Goal: Task Accomplishment & Management: Complete application form

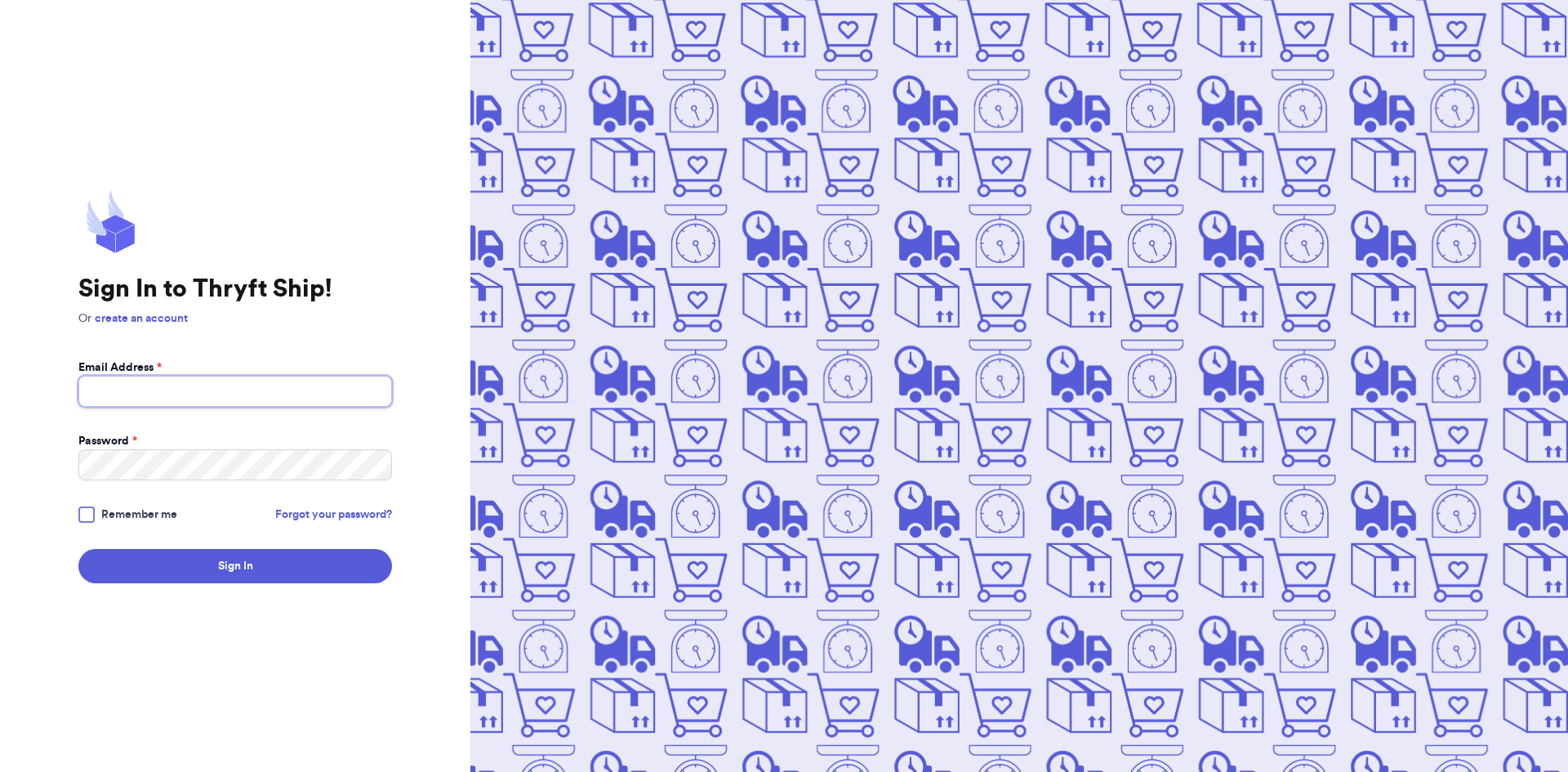
click at [209, 388] on input "Email Address *" at bounding box center [235, 391] width 314 height 31
type input "[EMAIL_ADDRESS][DOMAIN_NAME]"
click at [79, 549] on button "Sign In" at bounding box center [235, 565] width 314 height 34
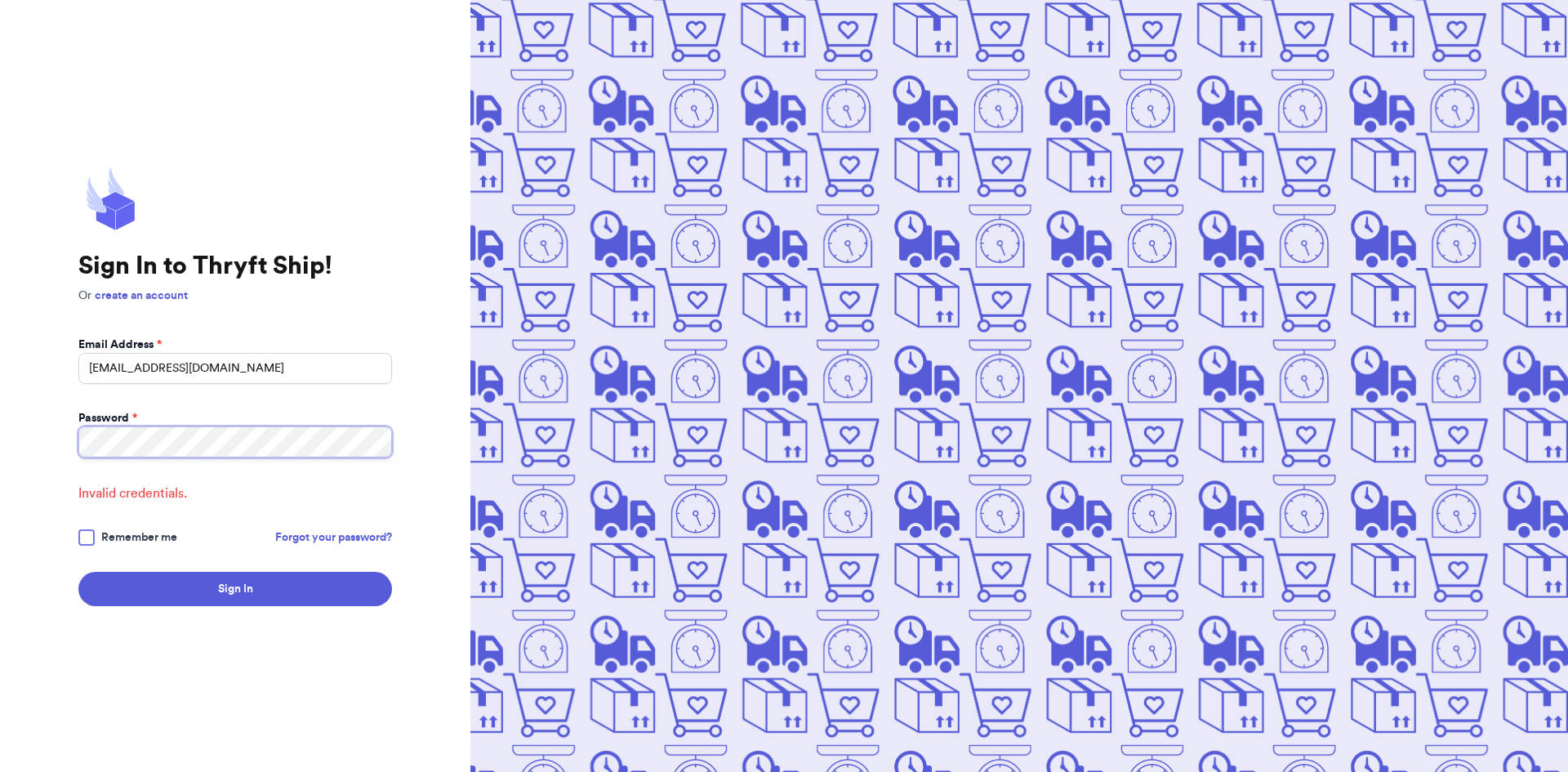
click at [0, 463] on div "Sign In to Thryft Ship! Or create an account Email Address * [EMAIL_ADDRESS][DO…" at bounding box center [235, 386] width 470 height 772
click at [79, 572] on button "Sign In" at bounding box center [235, 588] width 314 height 34
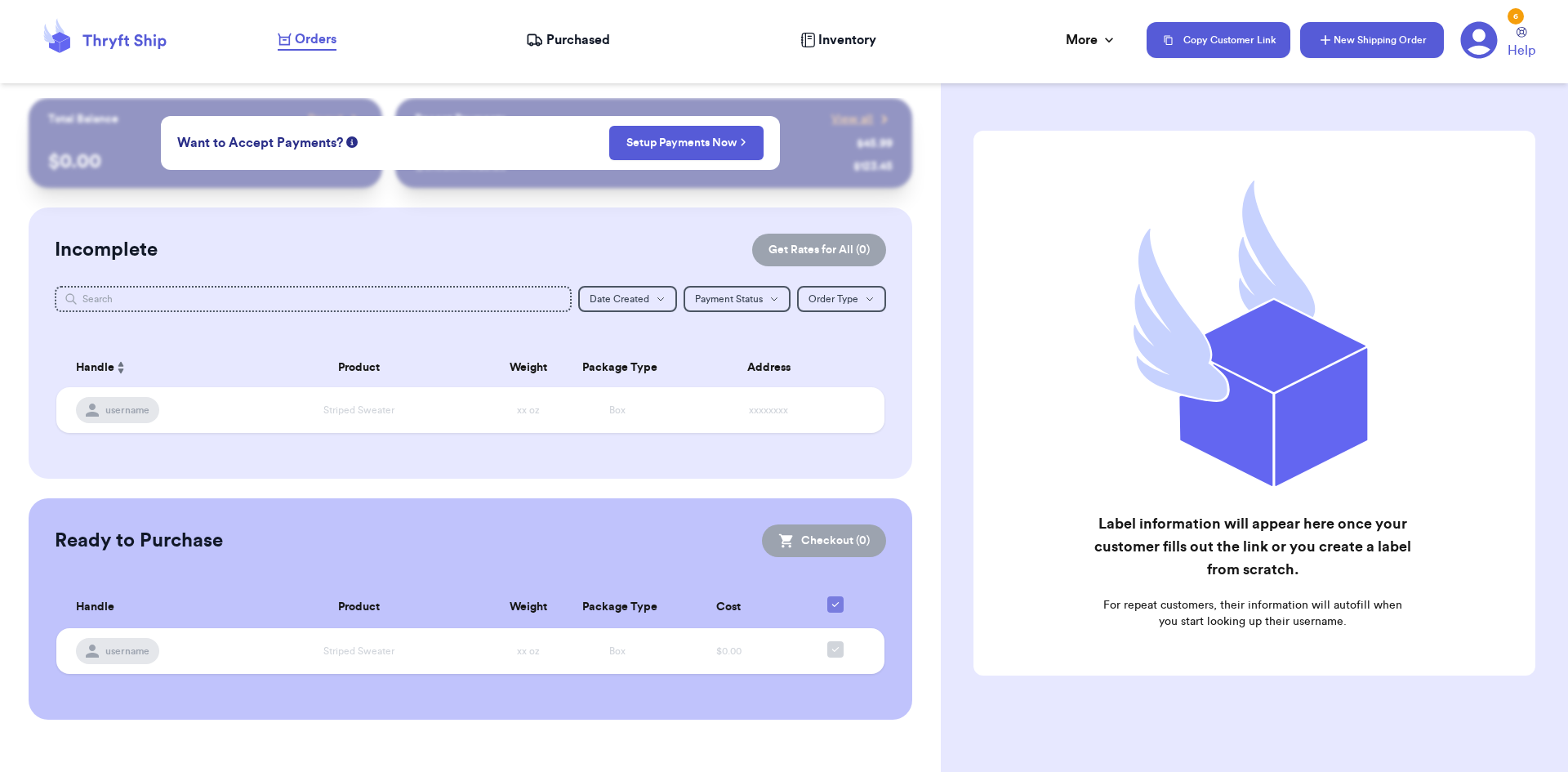
click at [1390, 50] on button "New Shipping Order" at bounding box center [1372, 40] width 144 height 36
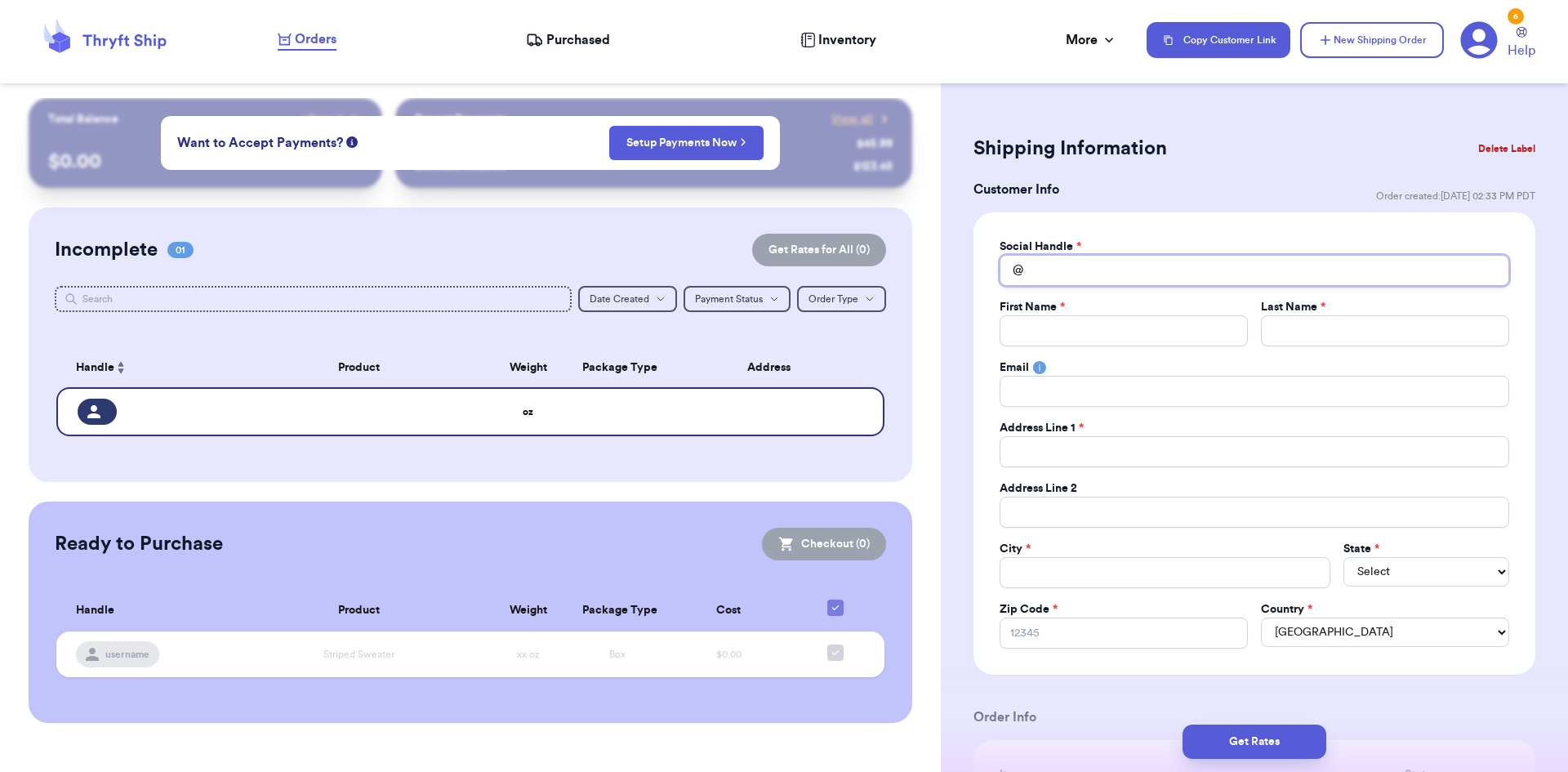
click at [1080, 270] on input "Total Amount Paid" at bounding box center [1253, 270] width 510 height 31
type input "j"
type input "ja"
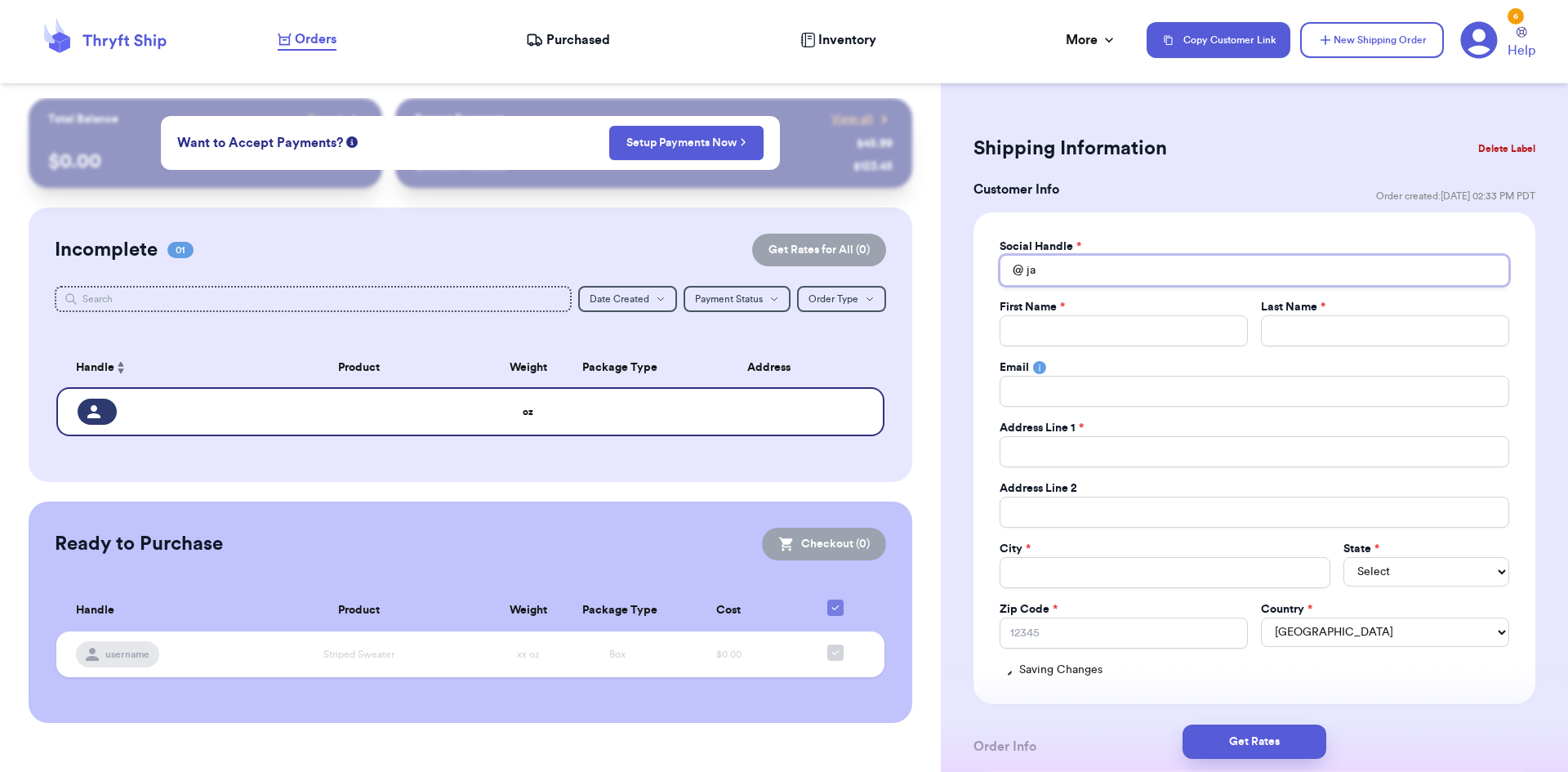
type input "jac"
type input "[PERSON_NAME]"
type input "jaciev"
type input "jacieva"
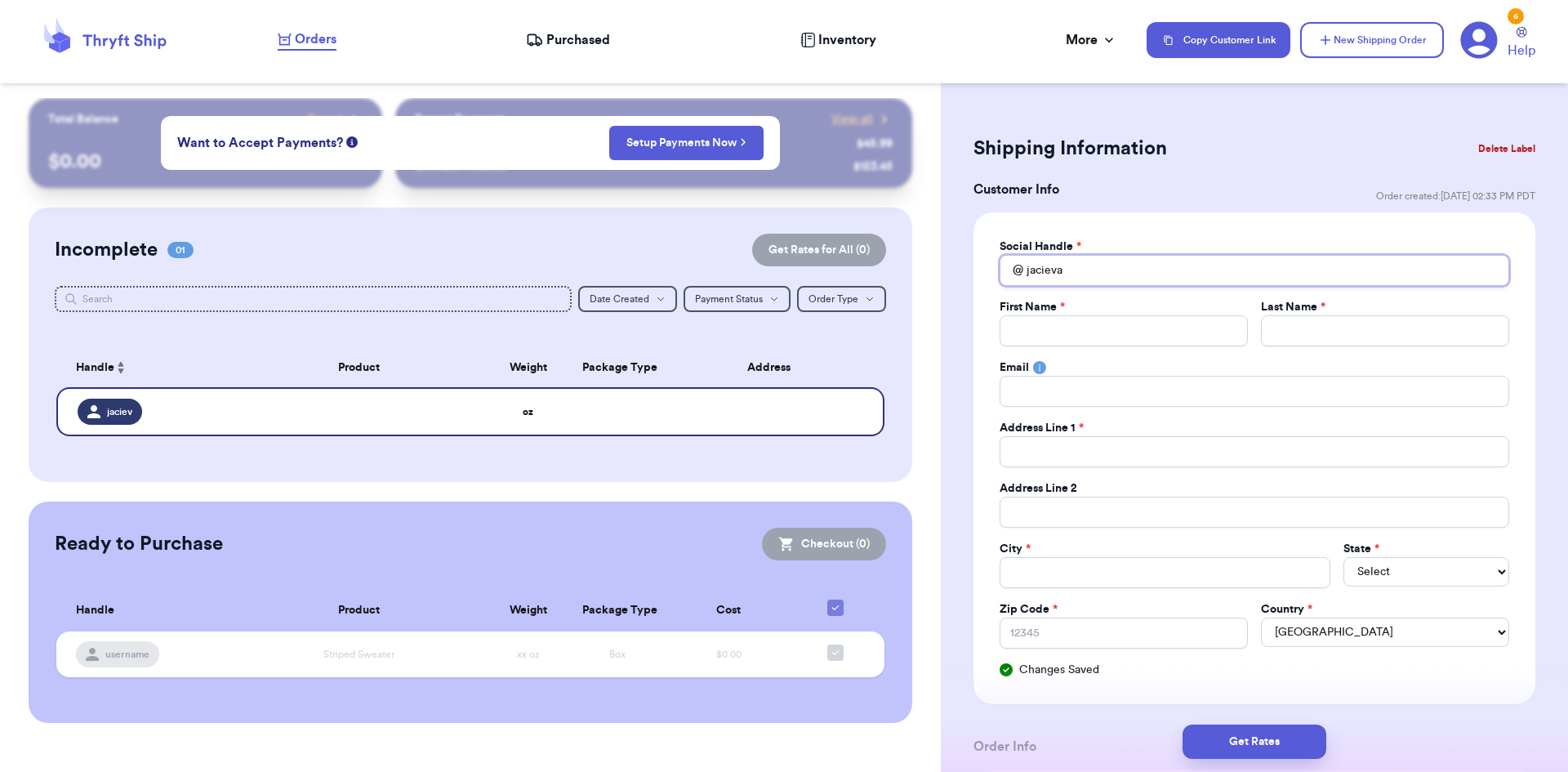
type input "jacievan"
type input "jacievanb"
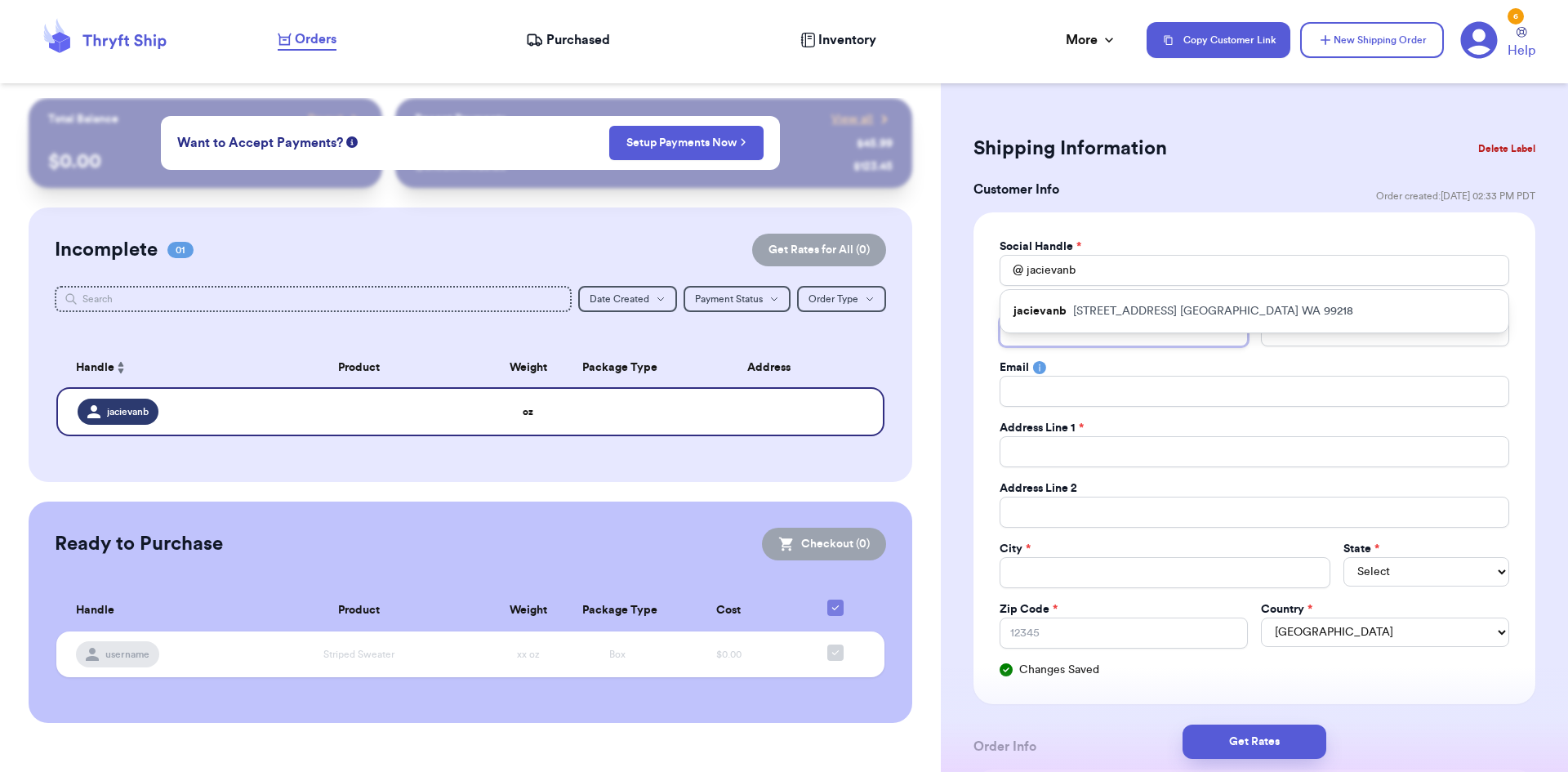
type input "J"
type input "[PERSON_NAME]"
type input "Jac"
type input "[PERSON_NAME]"
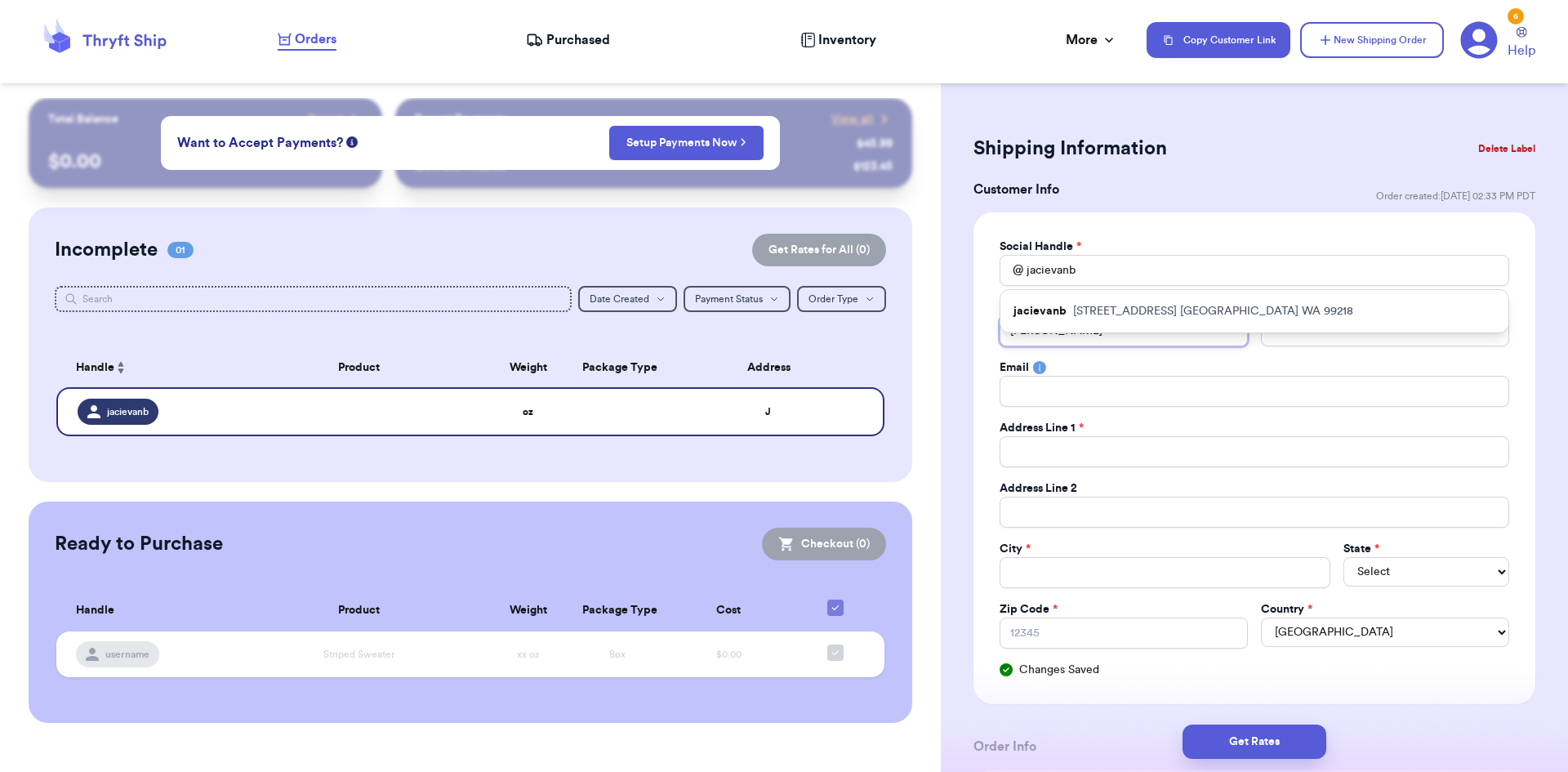
type input "[PERSON_NAME]"
type input "V"
type input "Va"
type input "Van"
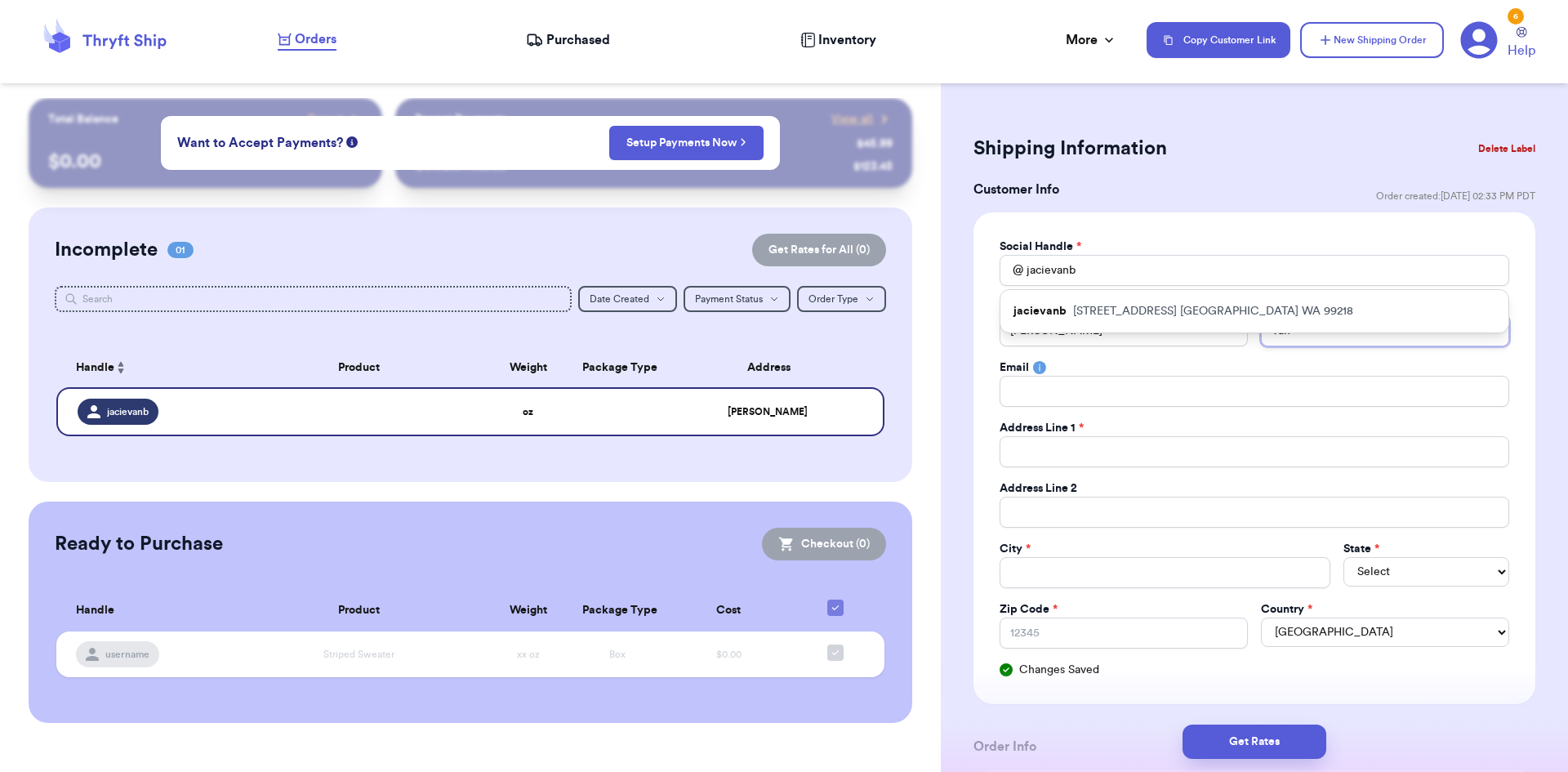
type input "Van"
type input "Va"
type input "V"
drag, startPoint x: 1144, startPoint y: 448, endPoint x: 1071, endPoint y: 362, distance: 112.8
click at [1144, 448] on input "Total Amount Paid" at bounding box center [1253, 452] width 510 height 31
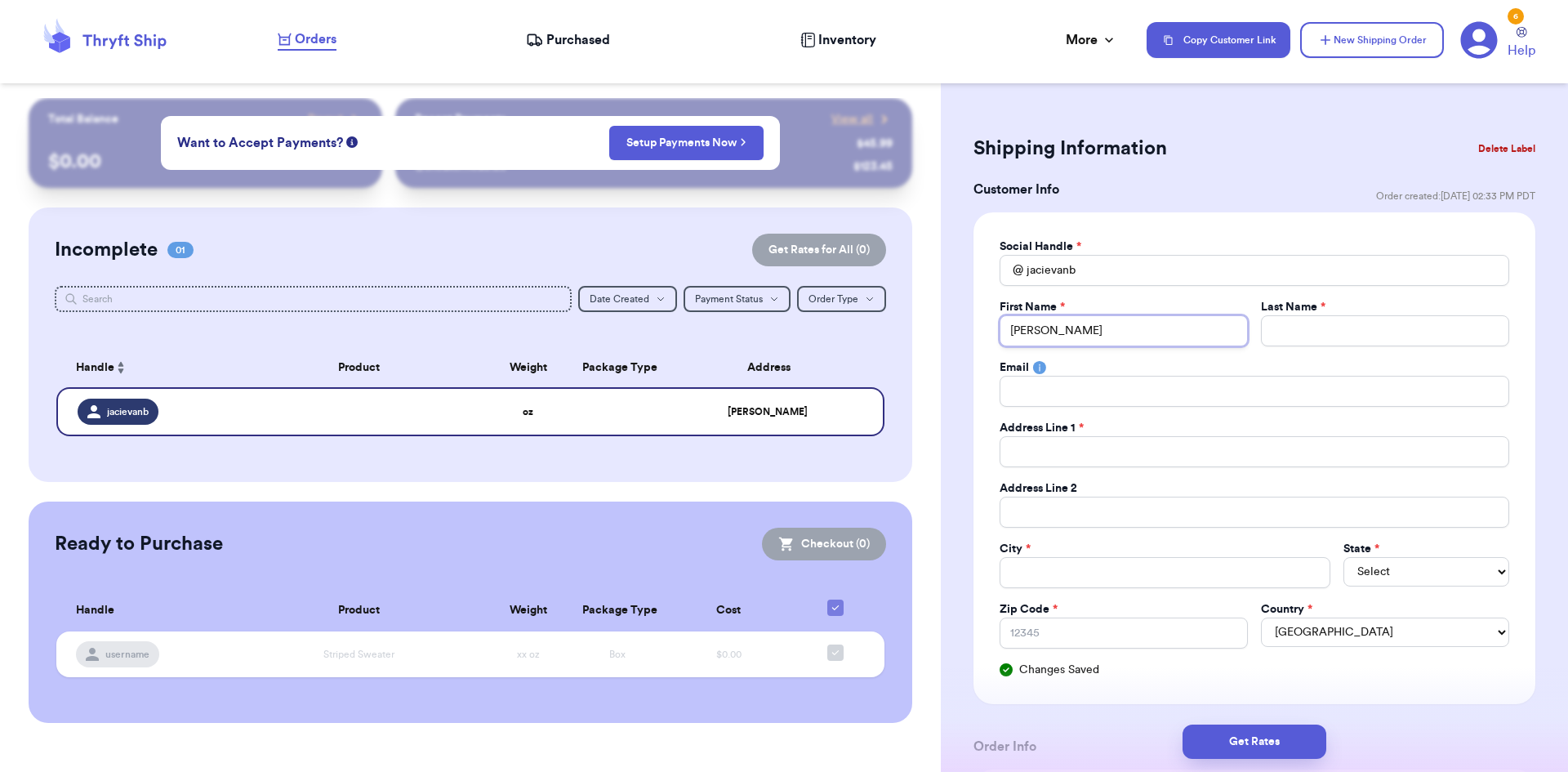
drag, startPoint x: 1060, startPoint y: 319, endPoint x: 976, endPoint y: 324, distance: 84.1
click at [976, 323] on div "Social Handle * @ jacievanb First Name * [PERSON_NAME] Last Name * Email Addres…" at bounding box center [1253, 458] width 562 height 491
type input "E"
type input "Em"
type input "Emm"
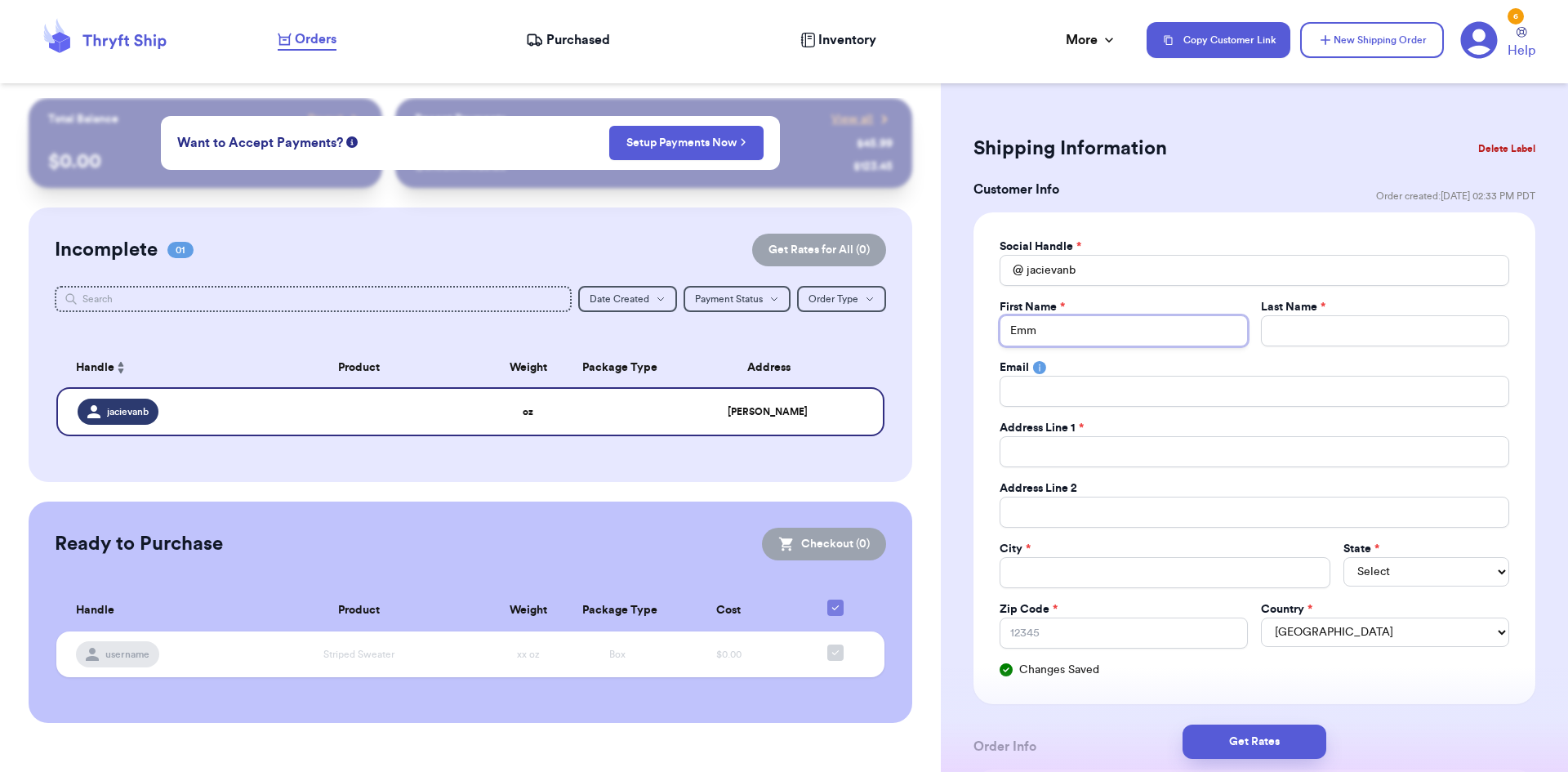
type input "Emme"
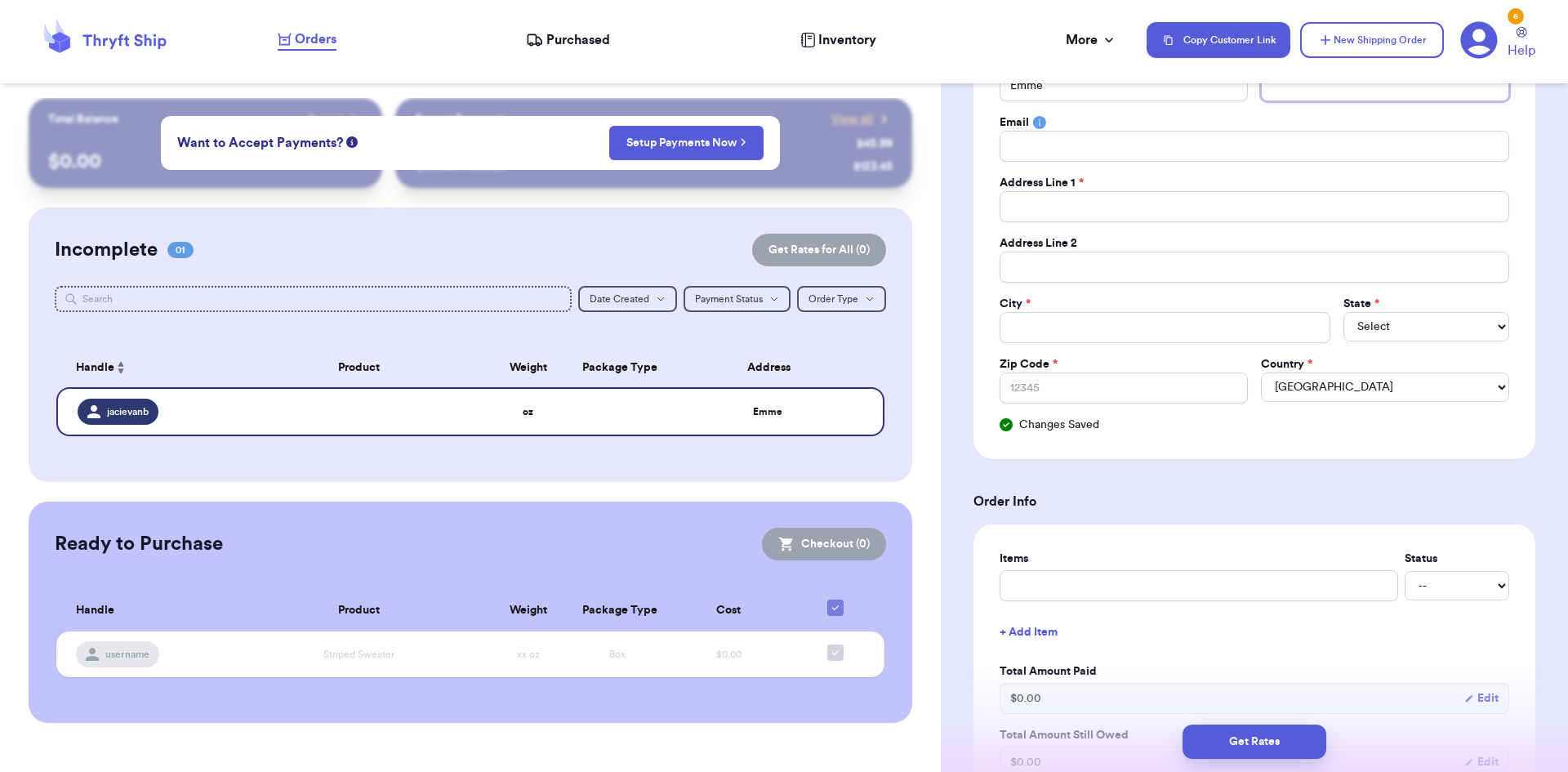
scroll to position [326, 0]
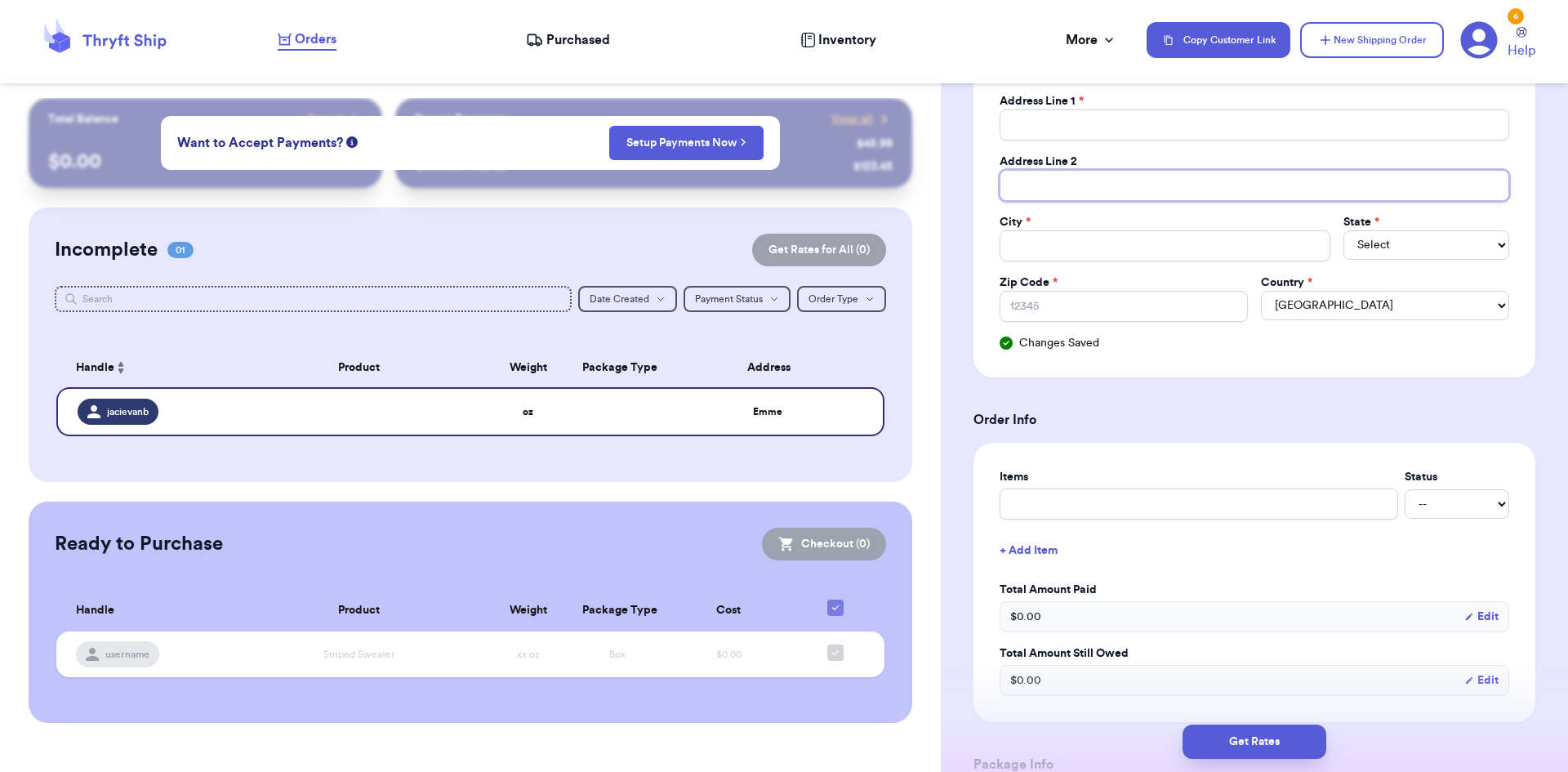
drag, startPoint x: 1075, startPoint y: 182, endPoint x: 1104, endPoint y: 217, distance: 45.5
click at [1075, 182] on input "Total Amount Paid" at bounding box center [1253, 185] width 510 height 31
click at [1187, 251] on input "Total Amount Paid" at bounding box center [1164, 246] width 331 height 31
type input "L"
type input "La"
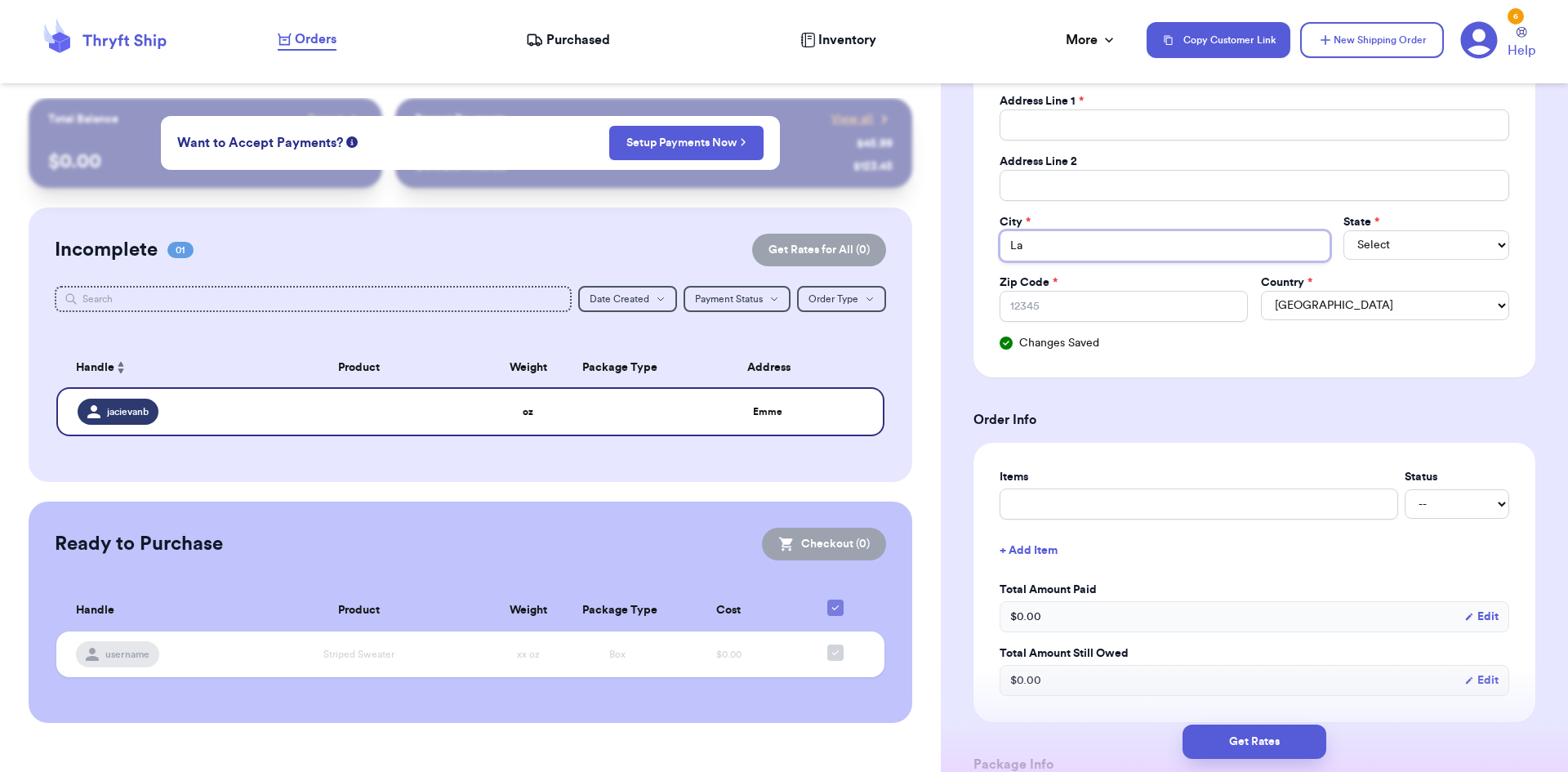
type input "Las"
type input "Las V"
type input "Las Ve"
type input "Las Veg"
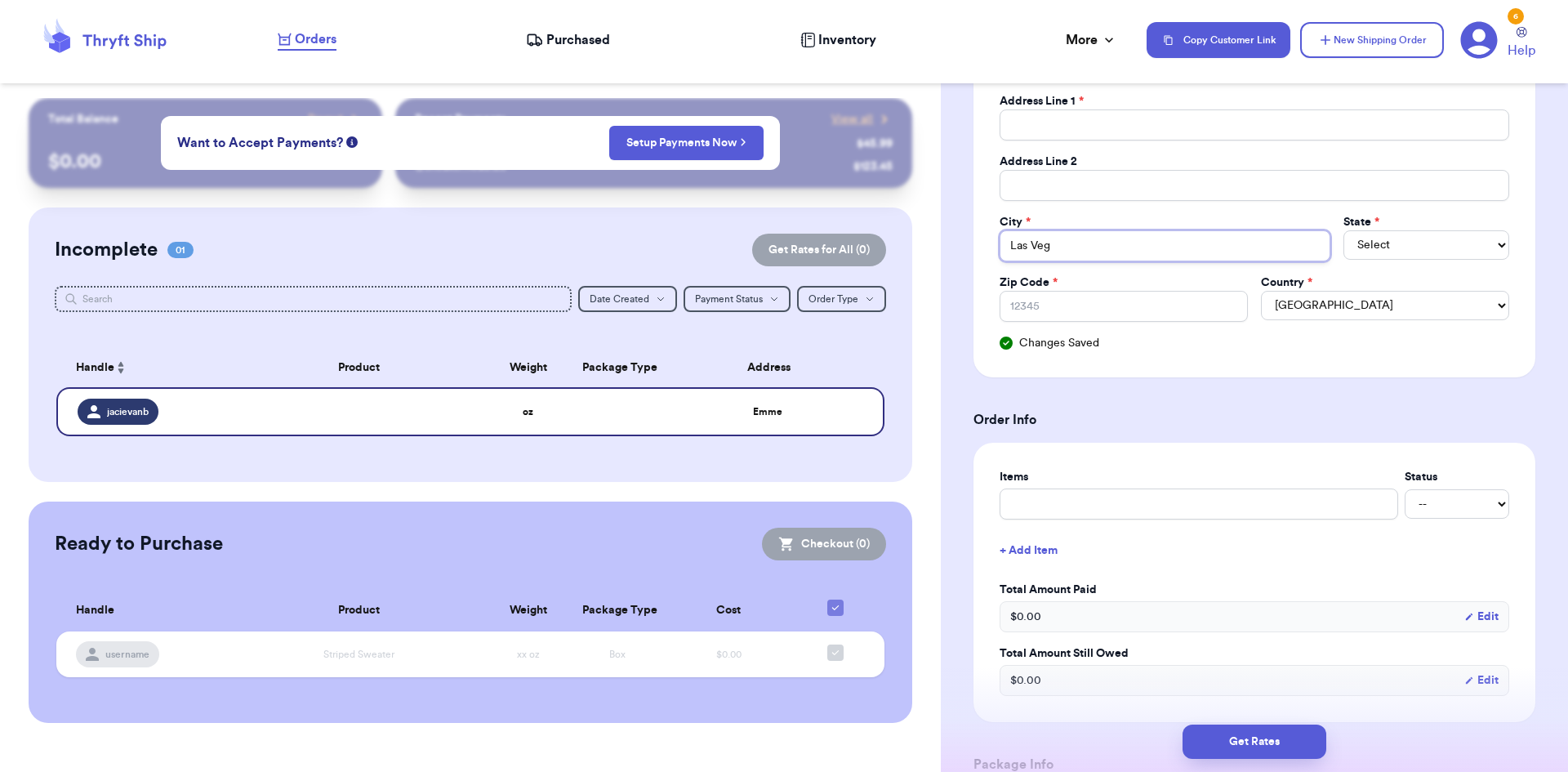
type input "Las [PERSON_NAME]"
type input "[GEOGRAPHIC_DATA]"
select select "NE"
select select "NV"
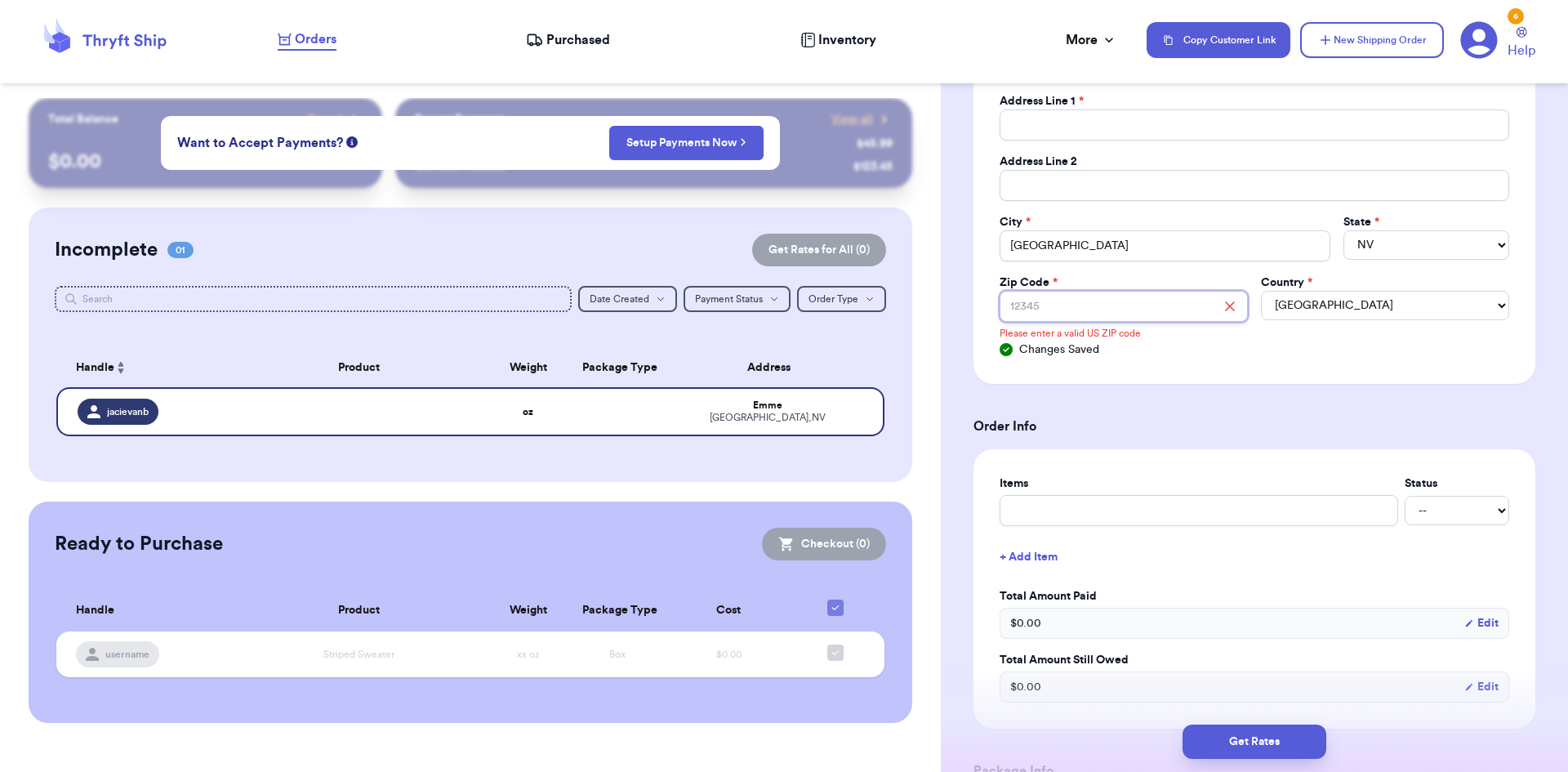
type input "8"
type input "88"
type input "889"
type input "8890"
type input "88901"
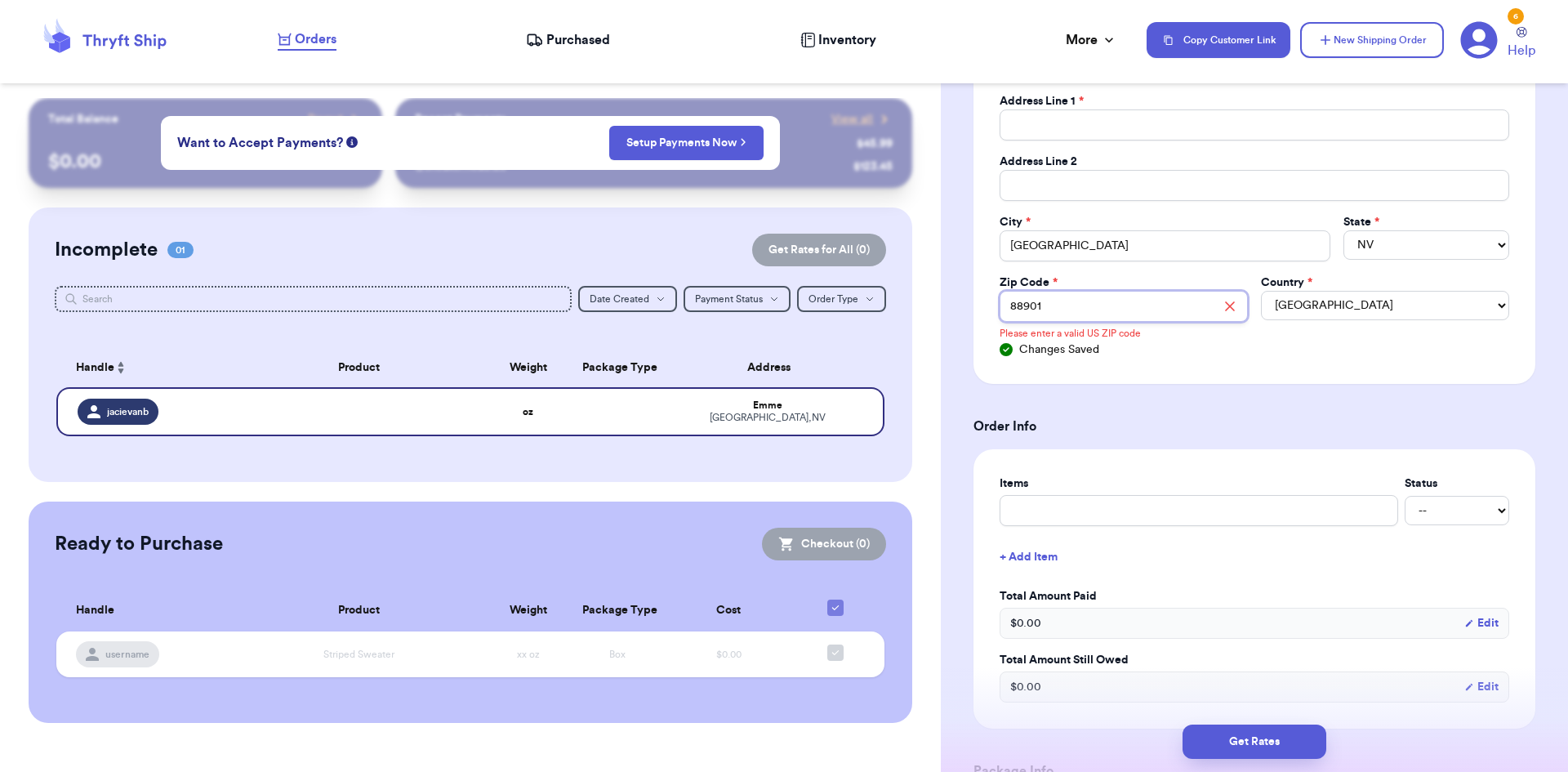
type input "88901"
click at [1206, 362] on div "Social Handle * @ jacievanb First Name * Emme Last Name * Email Address Line 1 …" at bounding box center [1253, 134] width 562 height 498
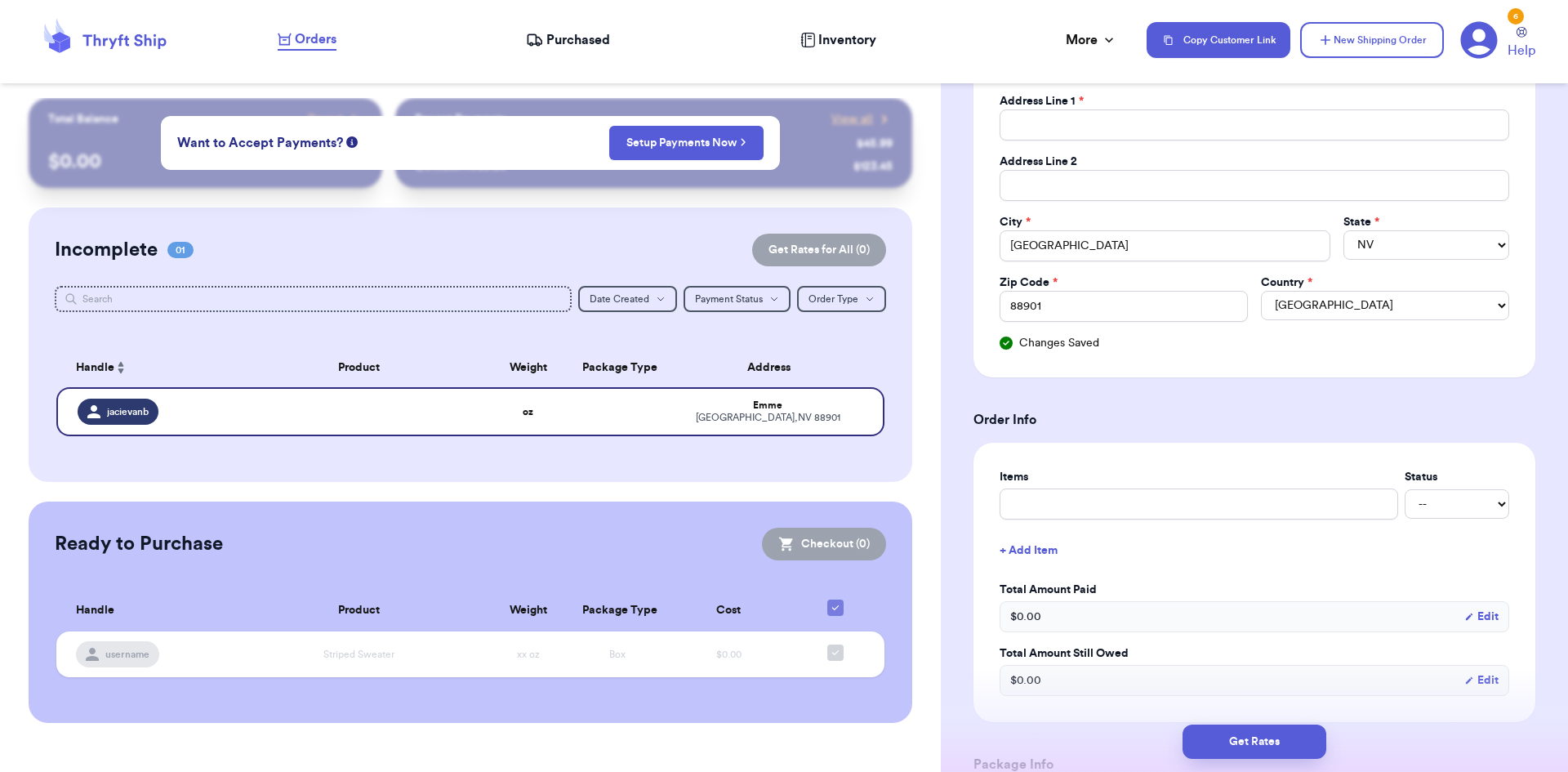
scroll to position [654, 0]
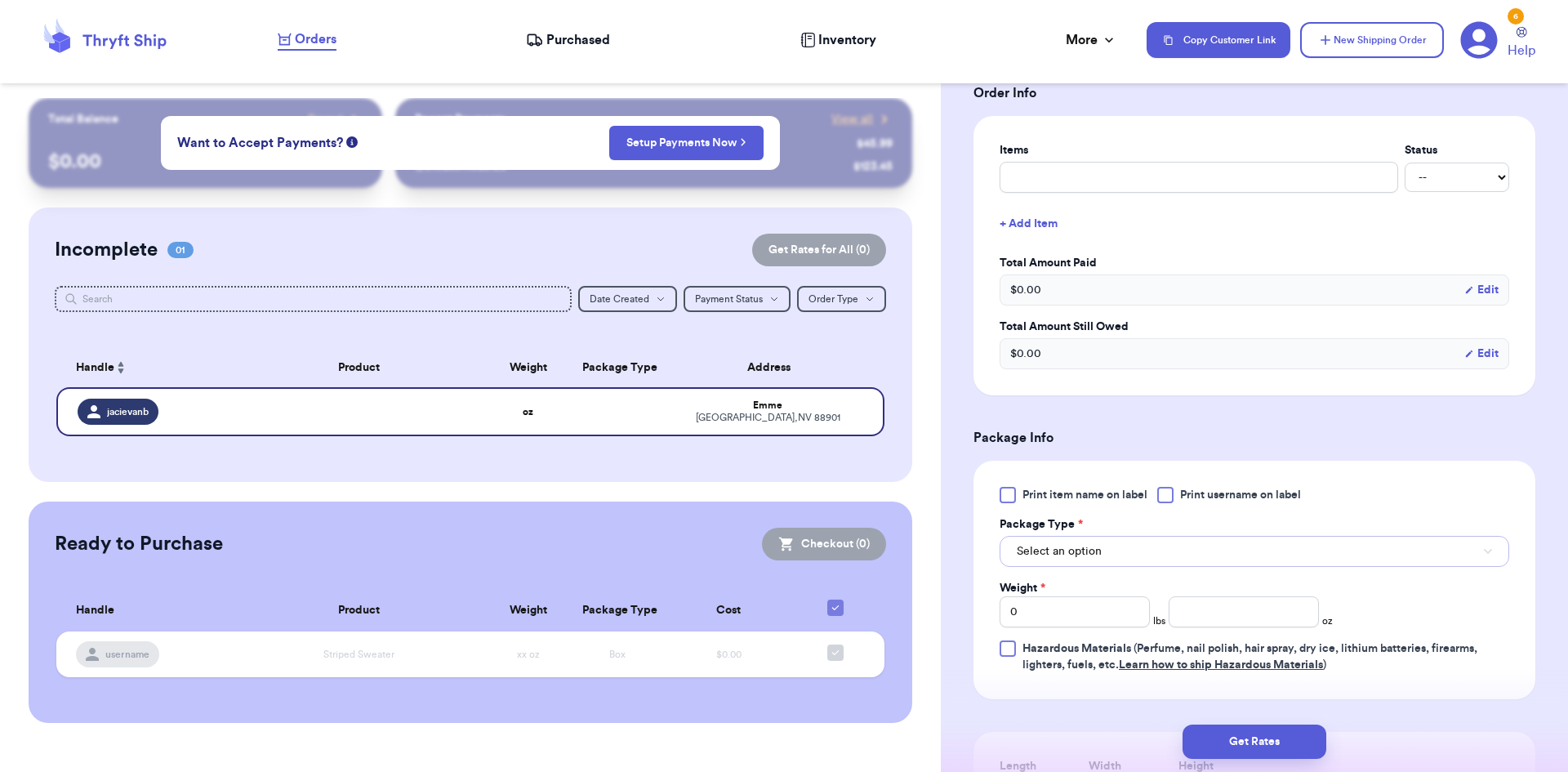
click at [1083, 543] on span "Select an option" at bounding box center [1058, 551] width 84 height 17
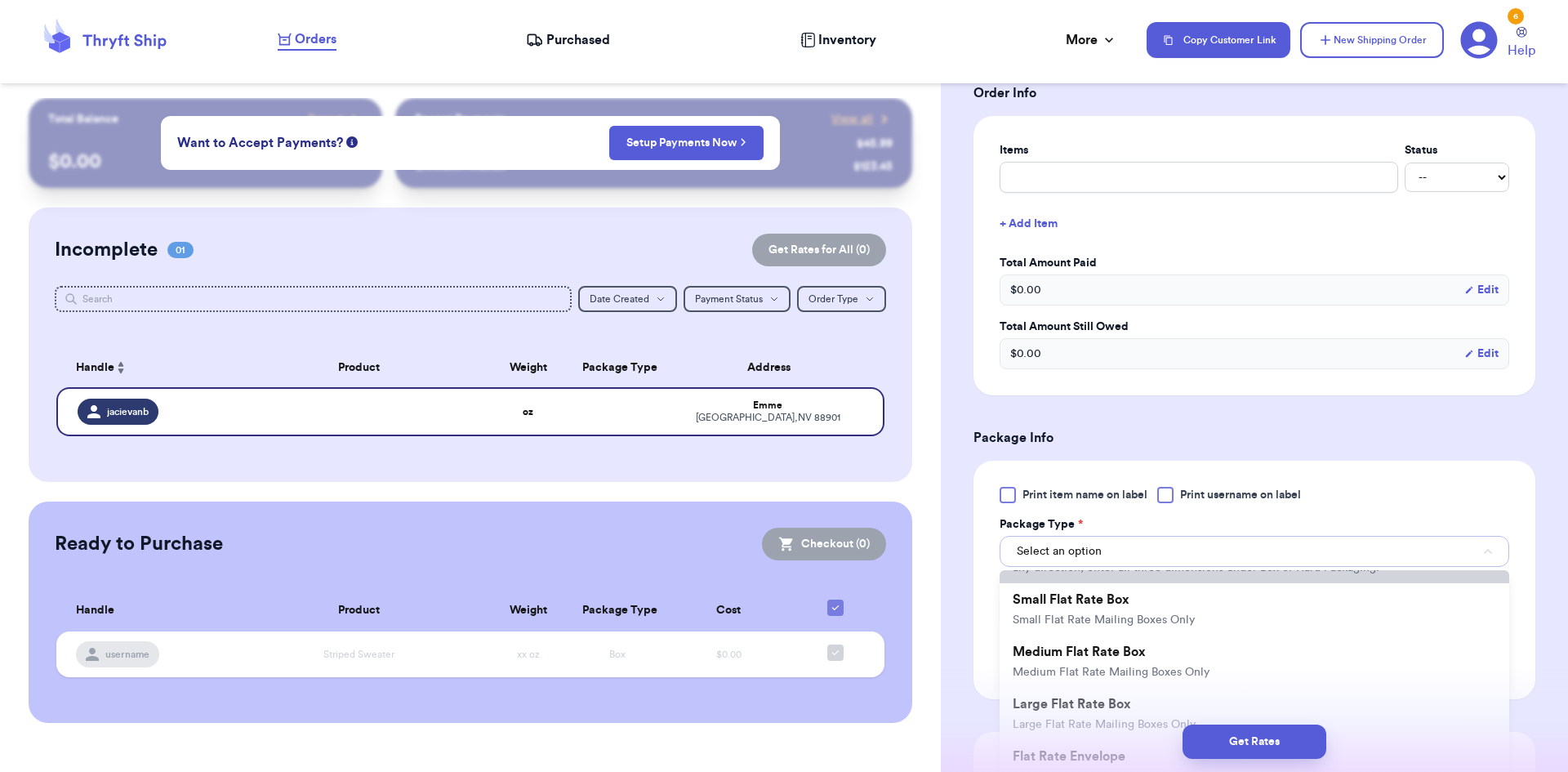
scroll to position [82, 0]
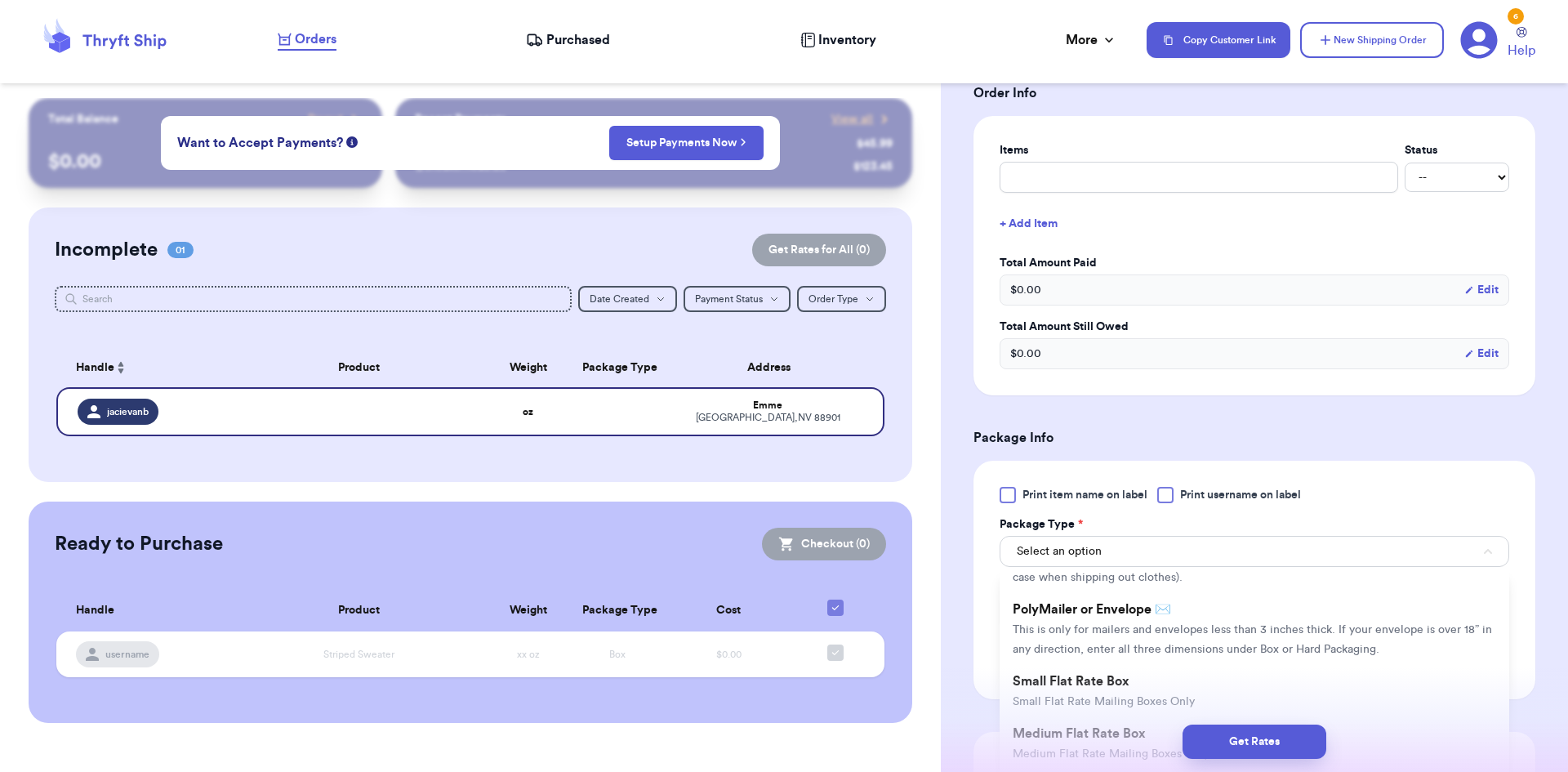
click at [1084, 618] on li "PolyMailer or Envelope ✉️ This is only for mailers and envelopes less than 3 in…" at bounding box center [1253, 629] width 510 height 72
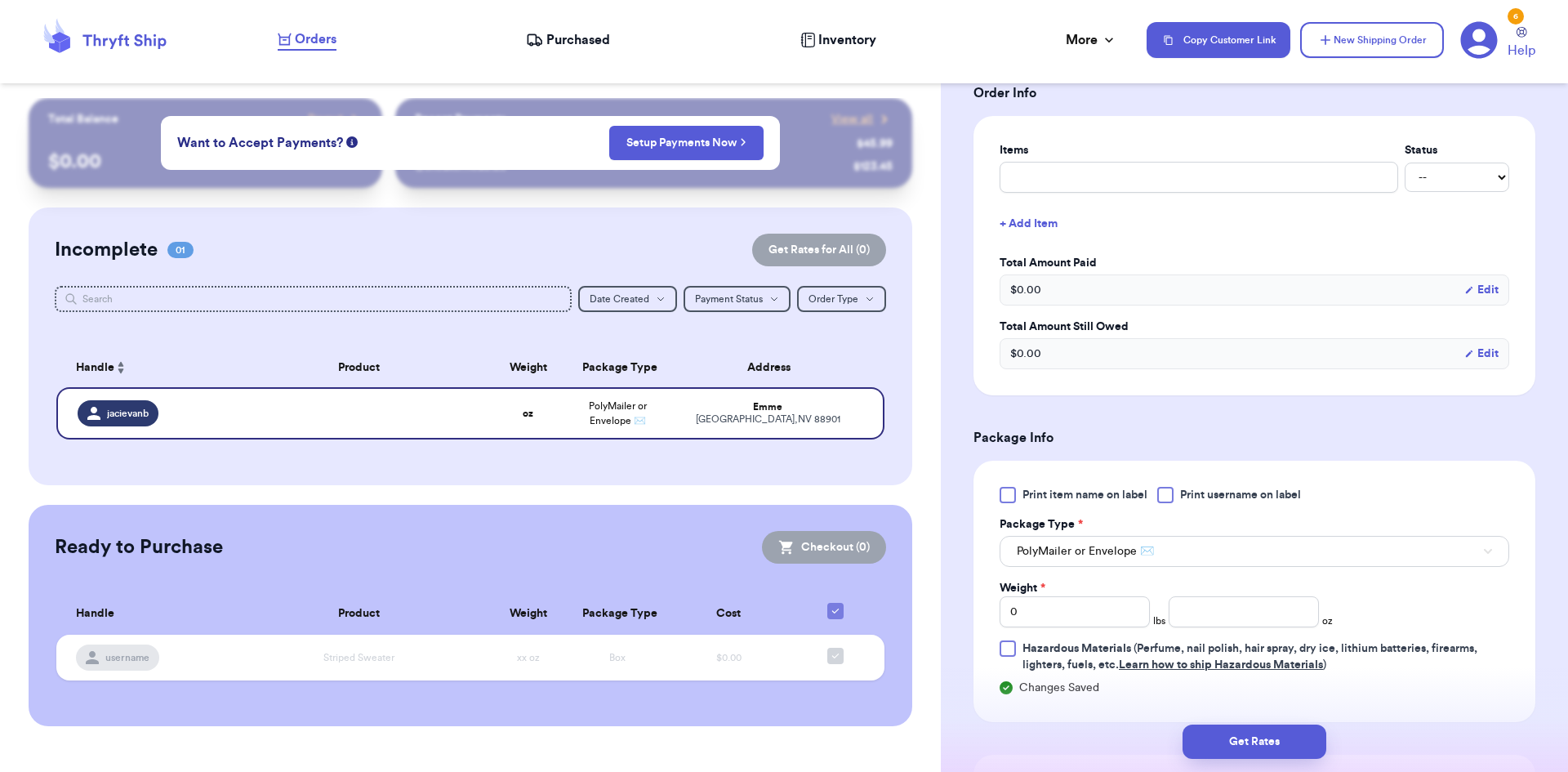
scroll to position [817, 0]
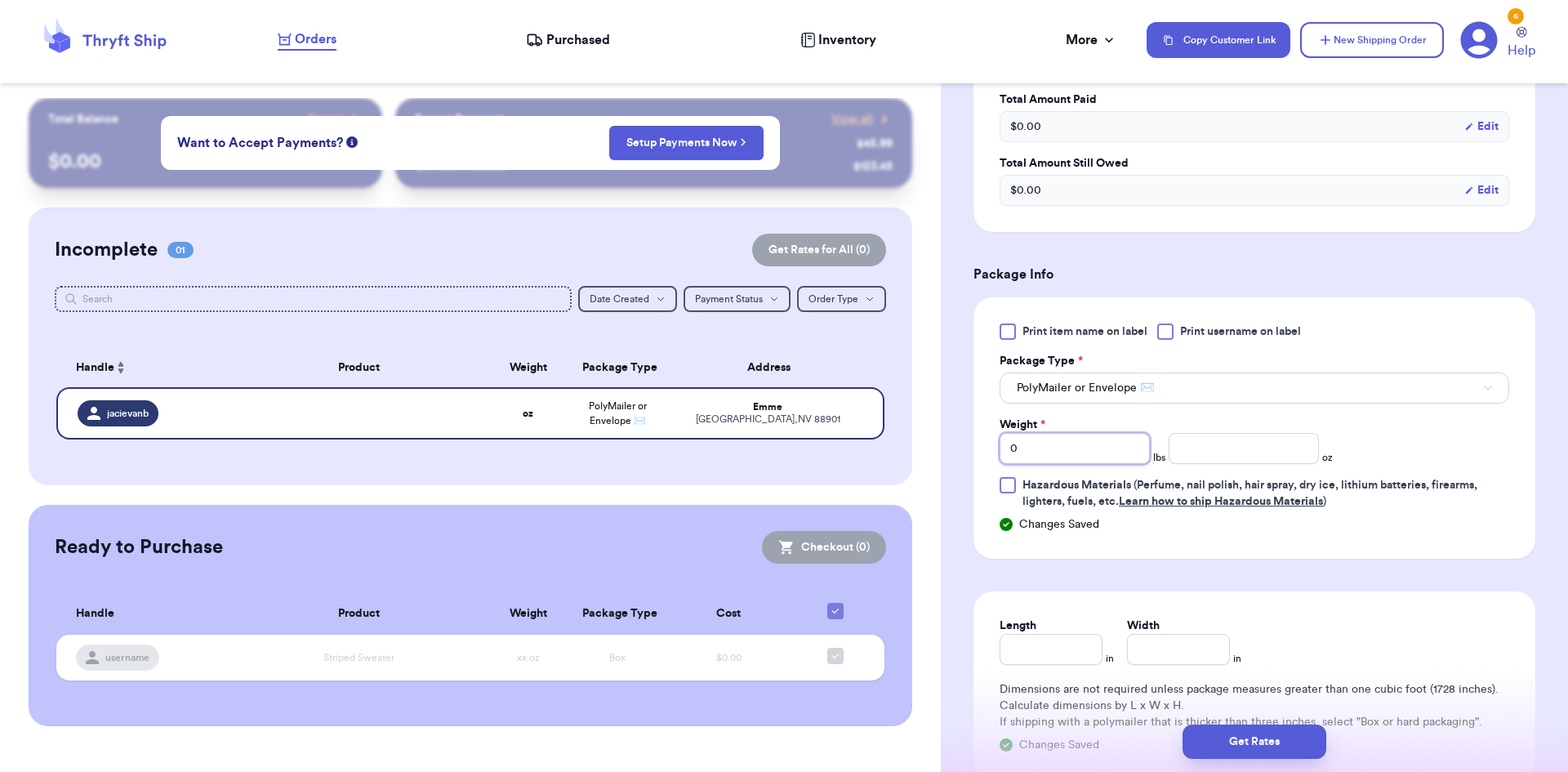
drag, startPoint x: 1024, startPoint y: 451, endPoint x: 976, endPoint y: 455, distance: 48.2
click at [976, 455] on div "Print item name on label Print username on label Package Type * PolyMailer or E…" at bounding box center [1253, 427] width 562 height 261
type input "2"
type input "2.5"
type input "2"
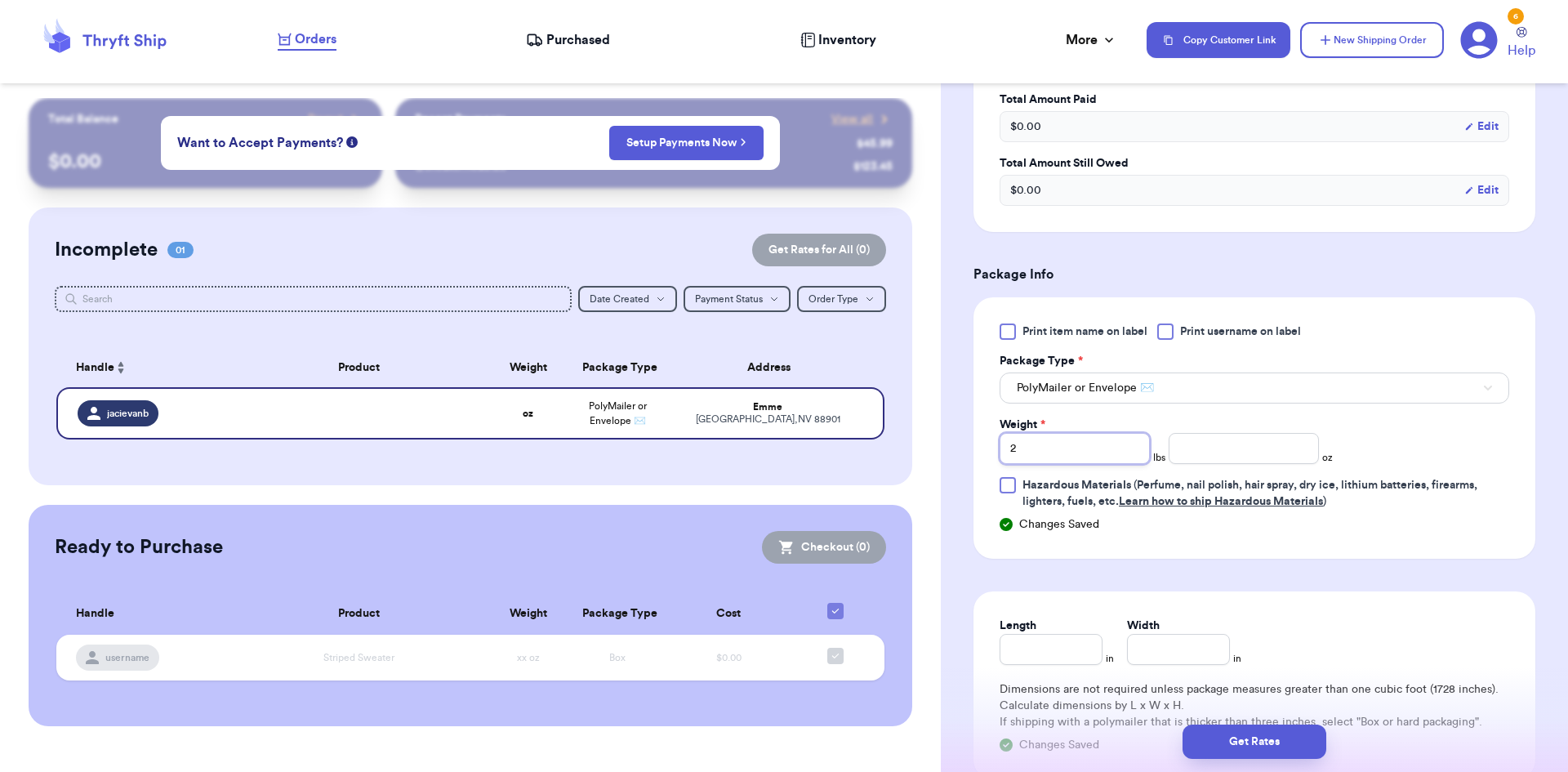
type input "2"
drag, startPoint x: 1150, startPoint y: 452, endPoint x: 1185, endPoint y: 440, distance: 37.0
click at [1152, 451] on span "lbs" at bounding box center [1158, 456] width 13 height 13
click at [1192, 444] on input "number" at bounding box center [1243, 449] width 150 height 31
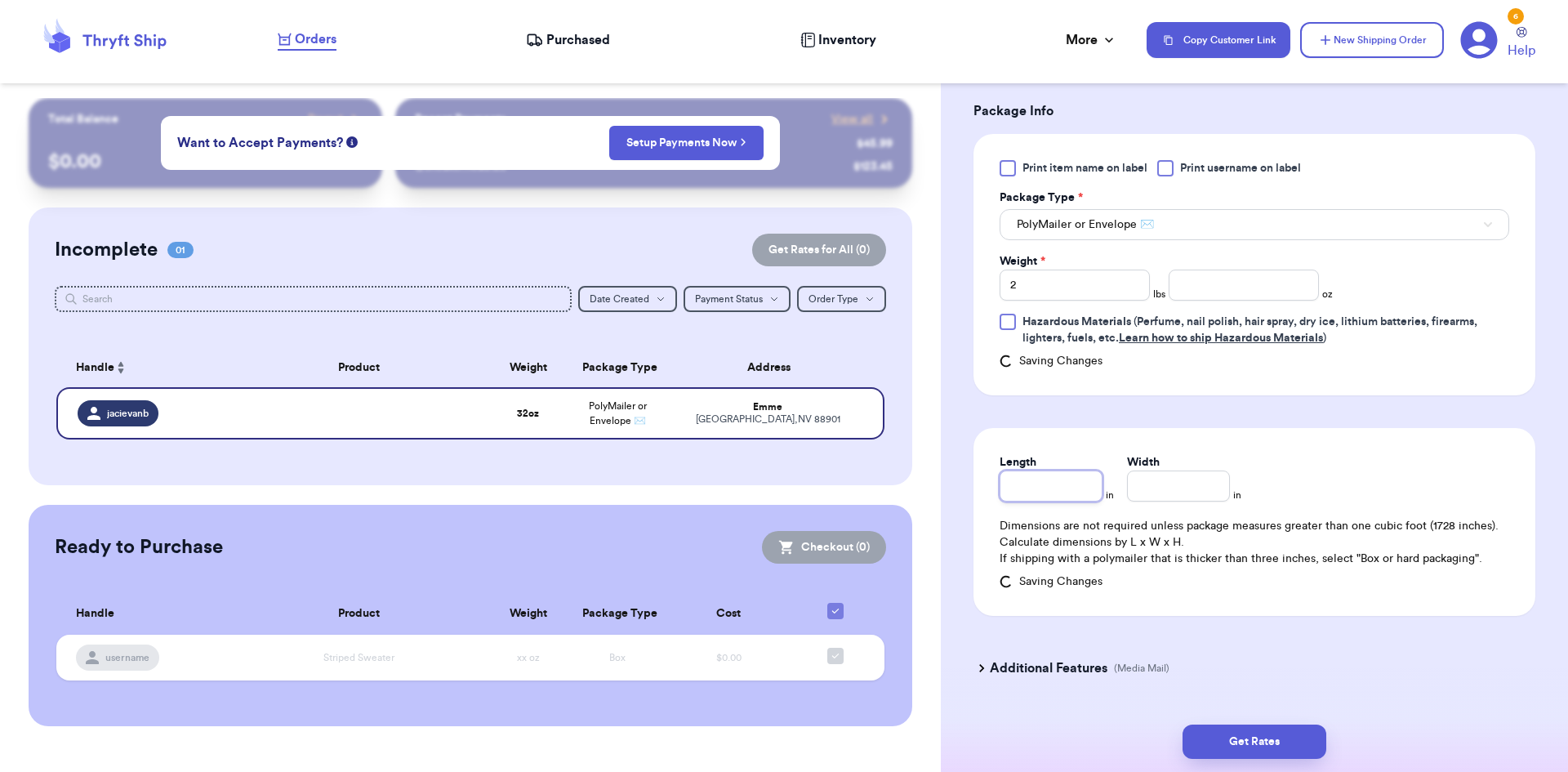
click at [1045, 487] on input "Length" at bounding box center [1051, 486] width 103 height 31
type input "8"
click at [1127, 486] on input "Width *" at bounding box center [1178, 486] width 103 height 31
type input "1"
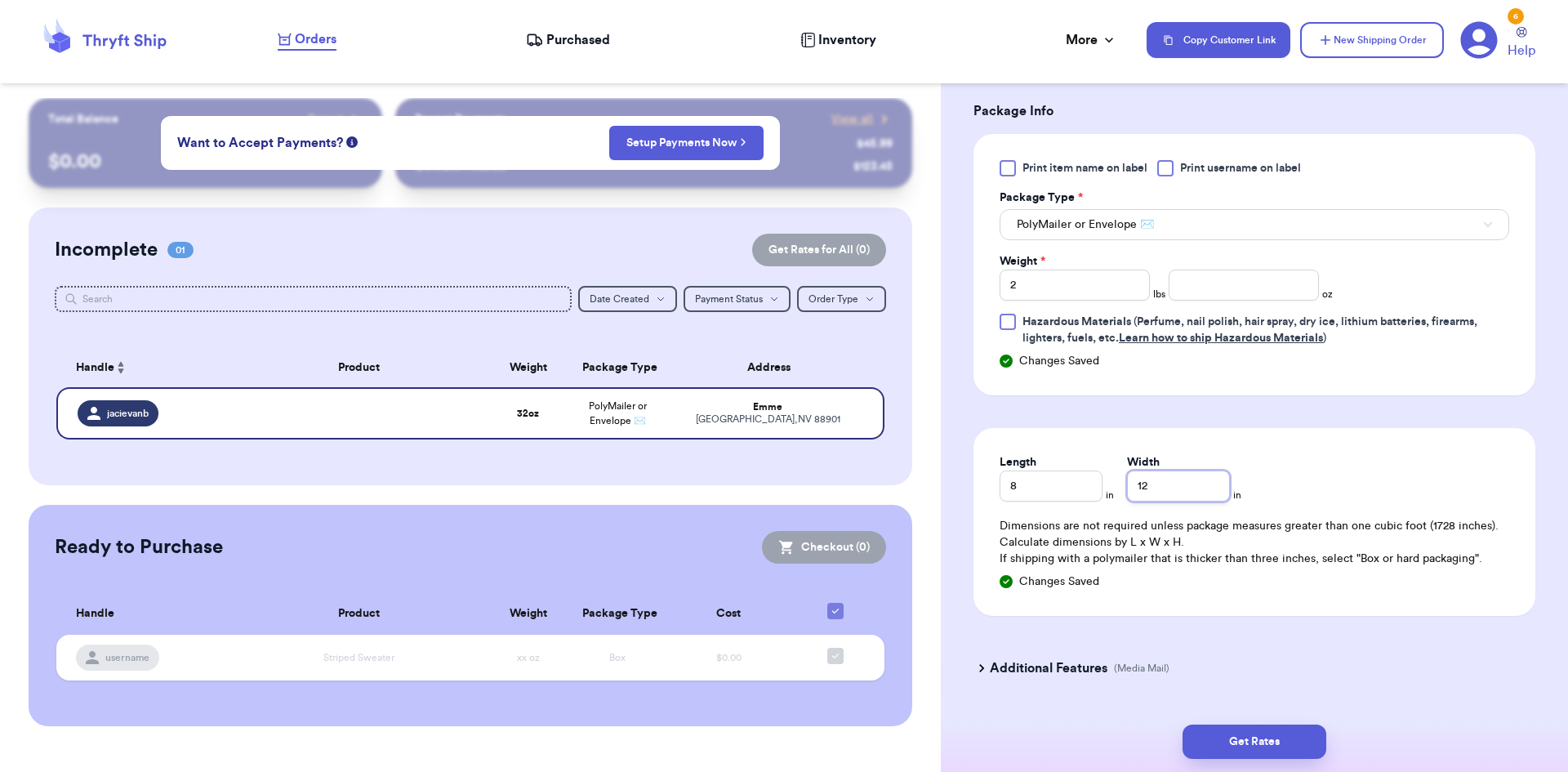
type input "12"
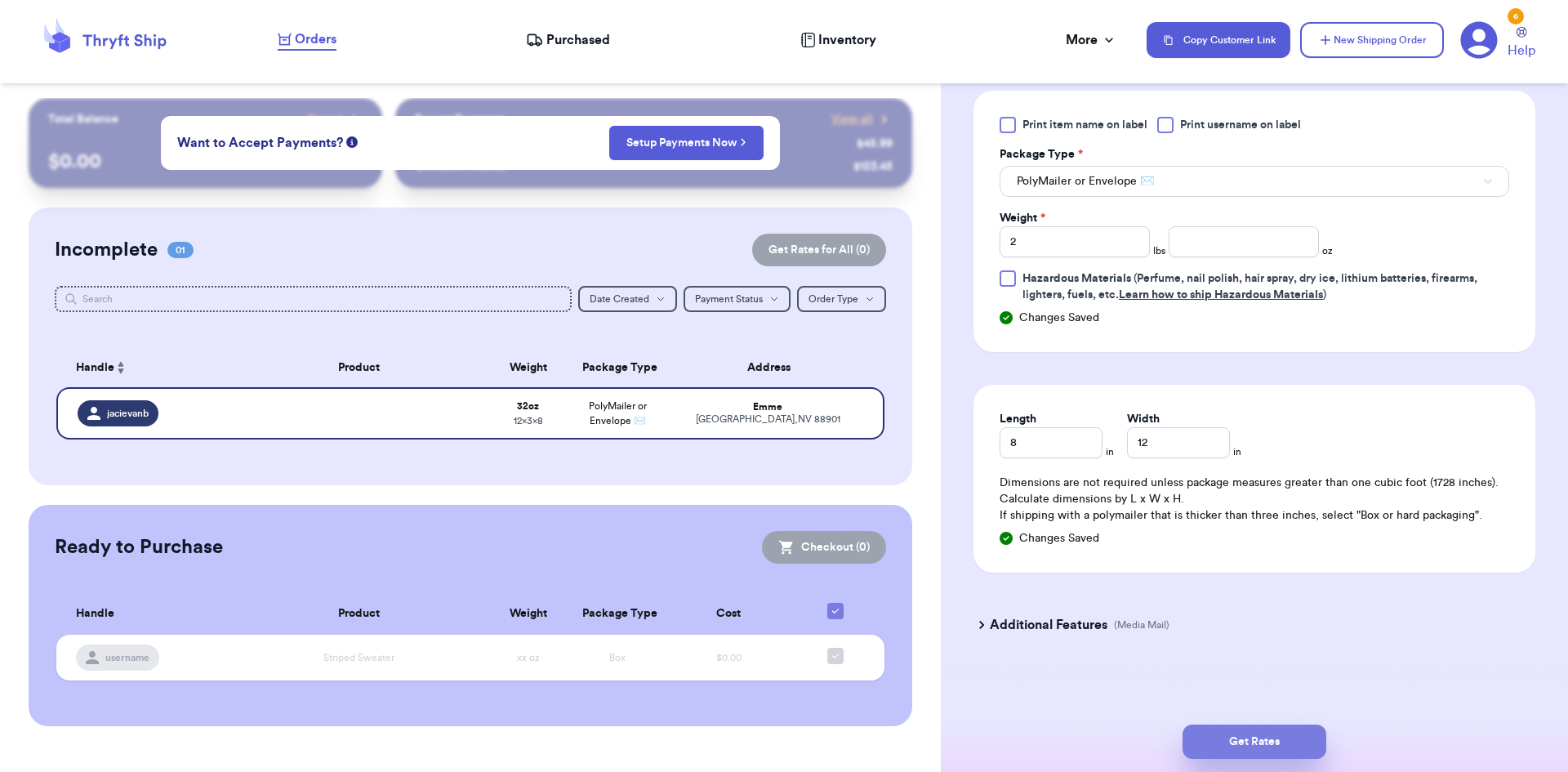
click at [1283, 740] on button "Get Rates" at bounding box center [1254, 741] width 144 height 34
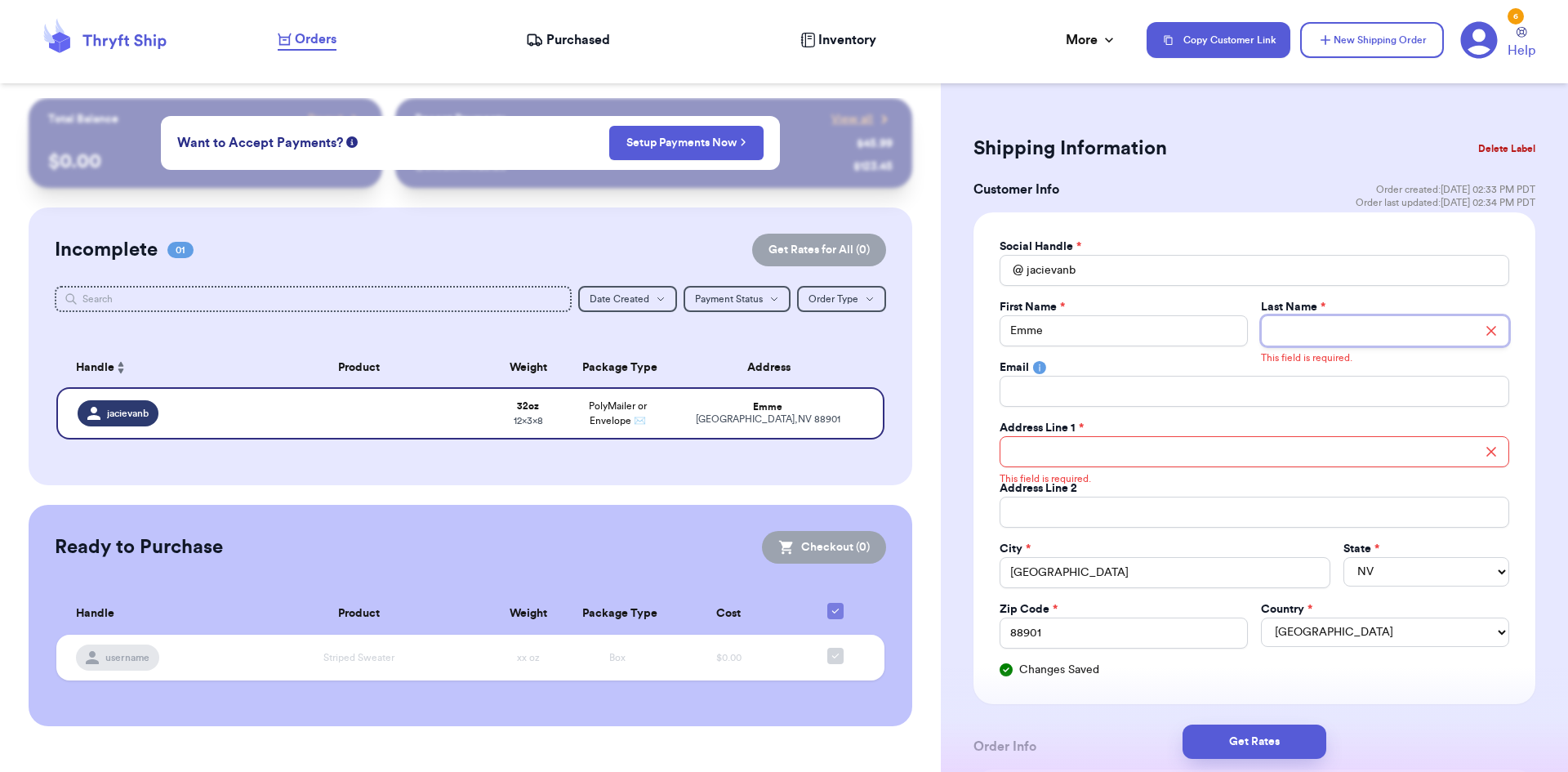
click at [1318, 338] on input "Total Amount Paid" at bounding box center [1385, 331] width 249 height 31
type input "Van Blaricom"
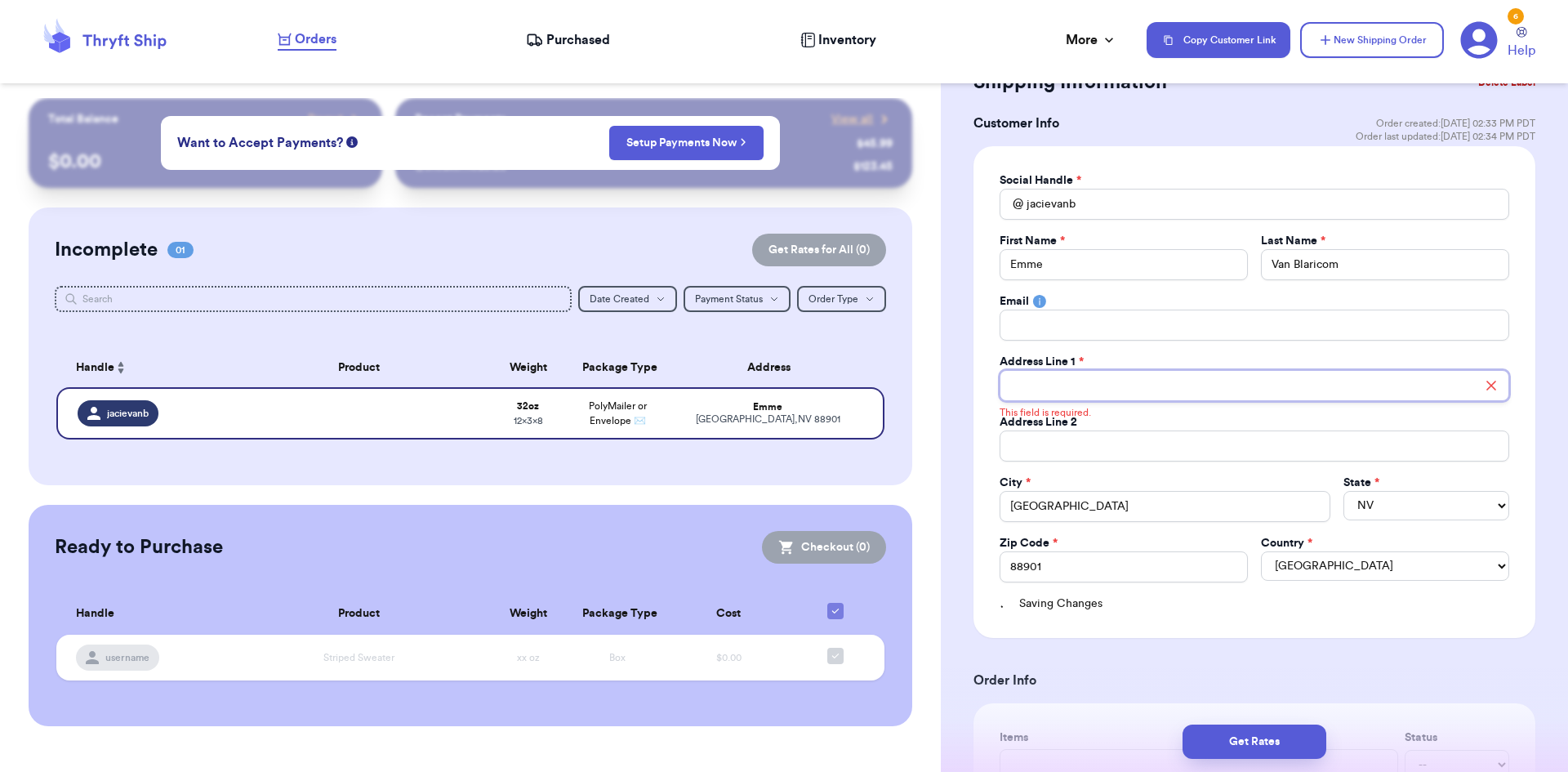
click at [1051, 390] on input "Total Amount Paid" at bounding box center [1253, 386] width 510 height 31
type input "[STREET_ADDRESS]"
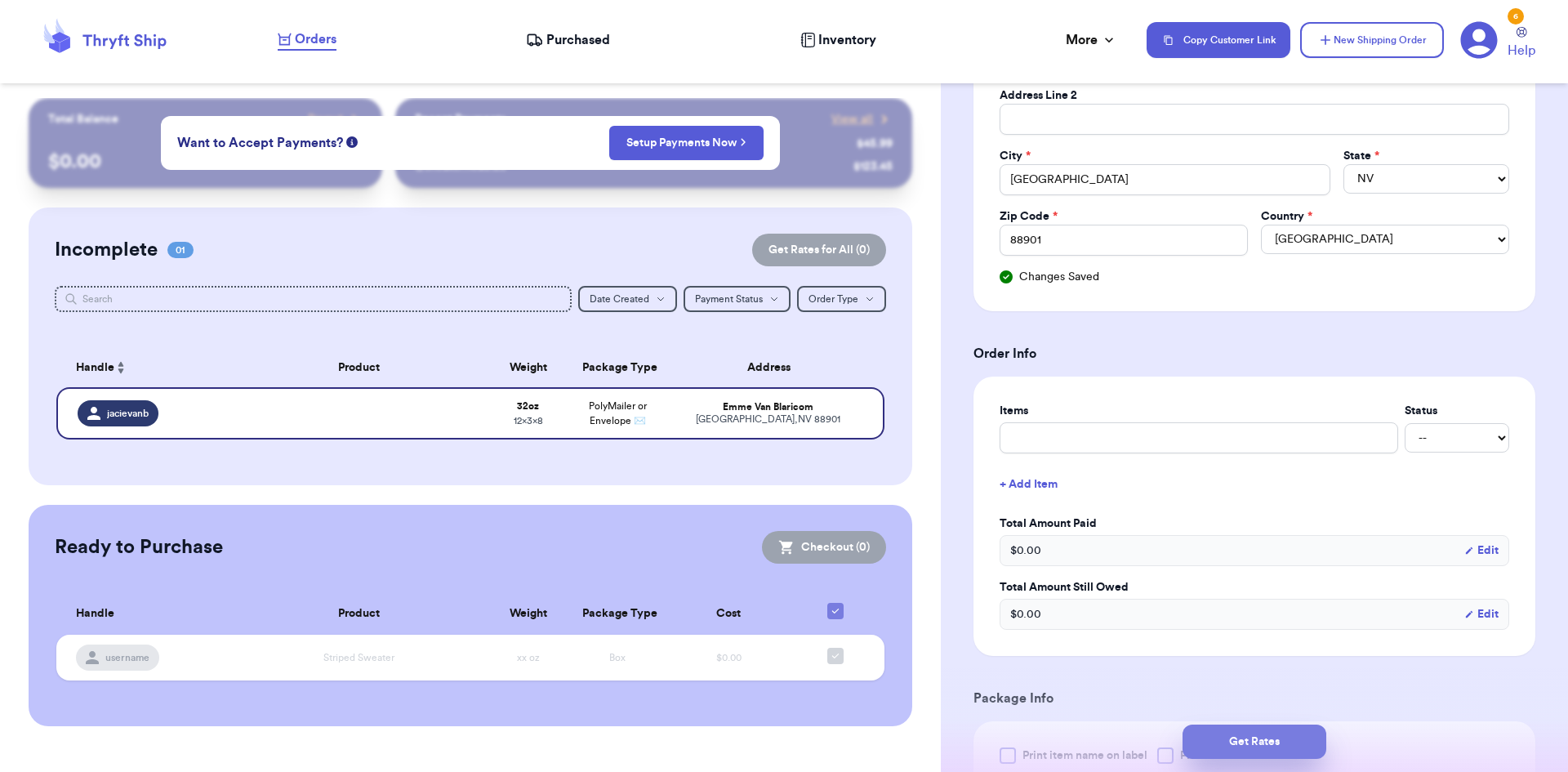
click at [1237, 746] on button "Get Rates" at bounding box center [1254, 741] width 144 height 34
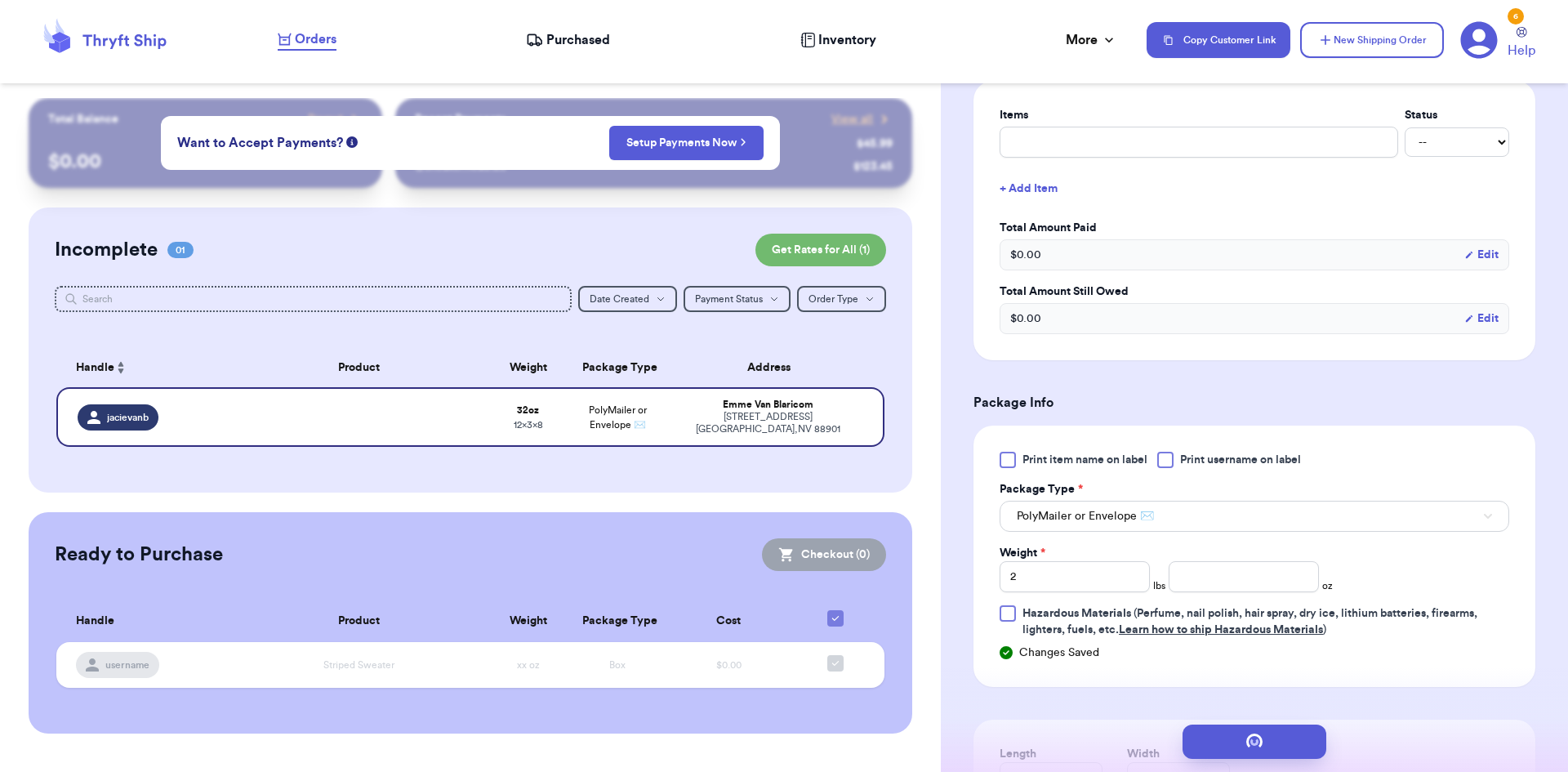
scroll to position [0, 0]
